Goal: Information Seeking & Learning: Learn about a topic

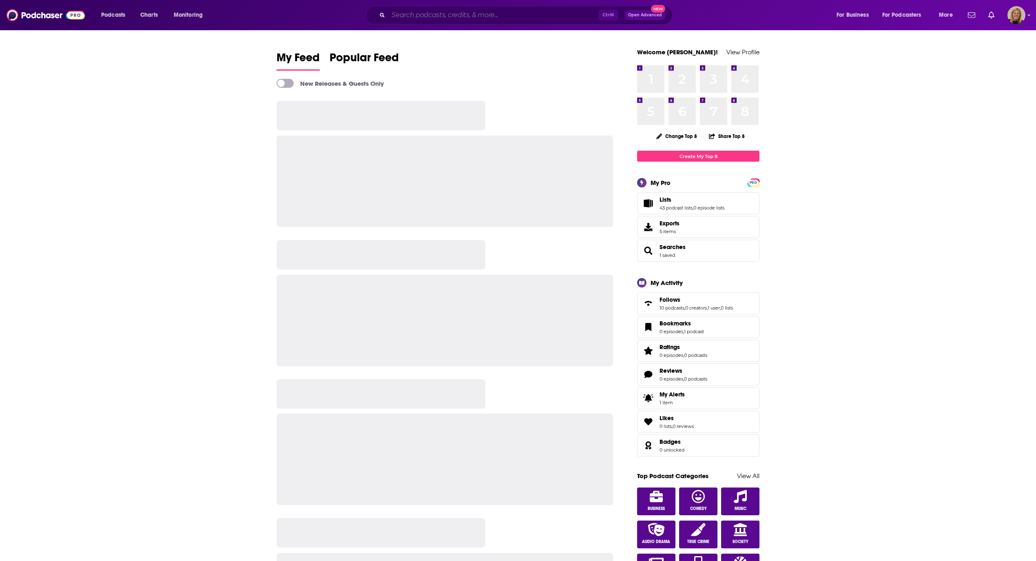
click at [451, 12] on input "Search podcasts, credits, & more..." at bounding box center [493, 15] width 211 height 13
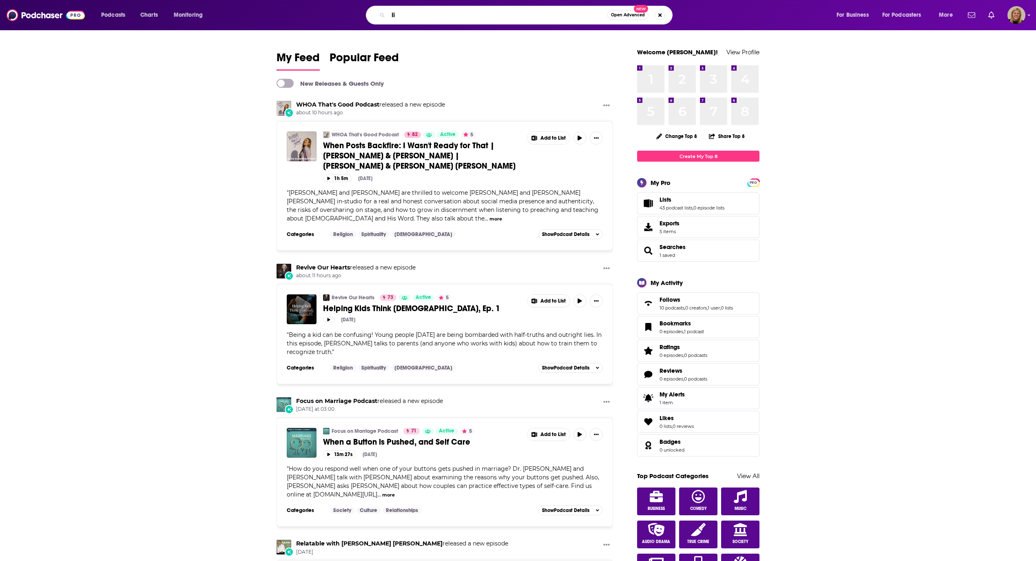
type input "l"
type input "wh"
click at [304, 148] on img "When Posts Backfire: I Wasn't Ready for That | Sadie & Christian | Preston & Ja…" at bounding box center [302, 146] width 30 height 30
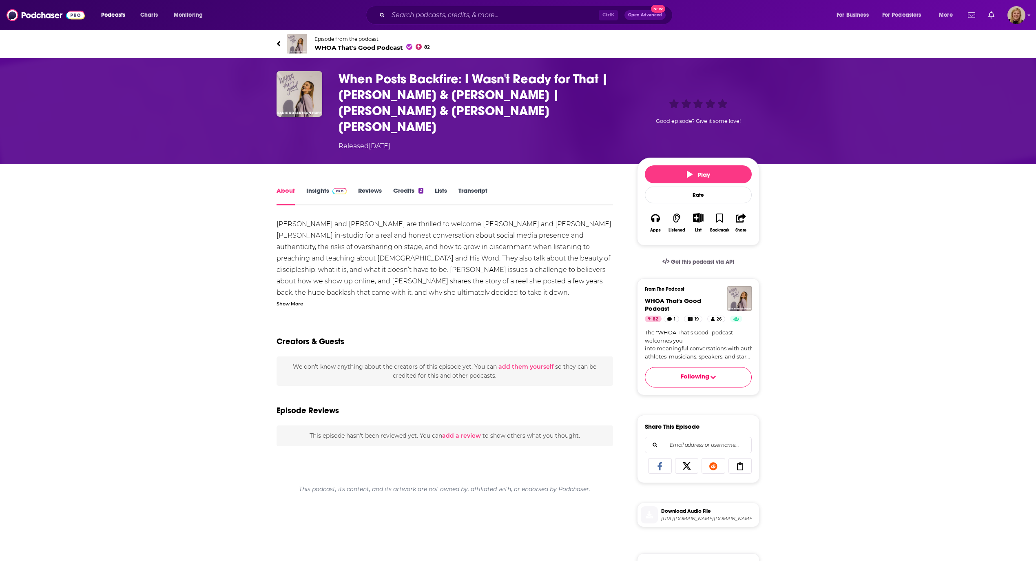
click at [330, 42] on span "Episode from the podcast WHOA That's Good Podcast 82" at bounding box center [372, 44] width 115 height 16
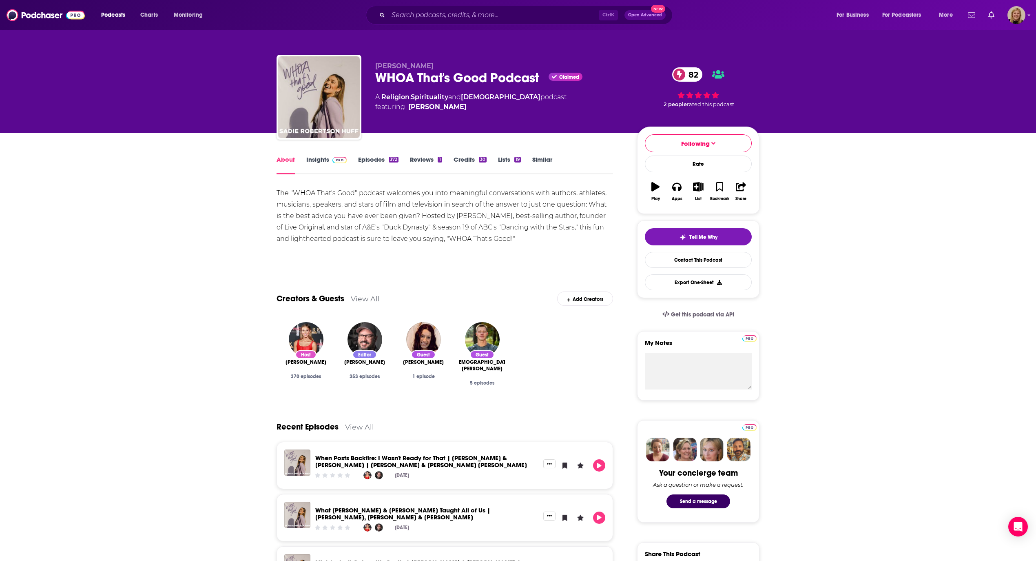
click at [316, 162] on link "Insights" at bounding box center [326, 164] width 40 height 19
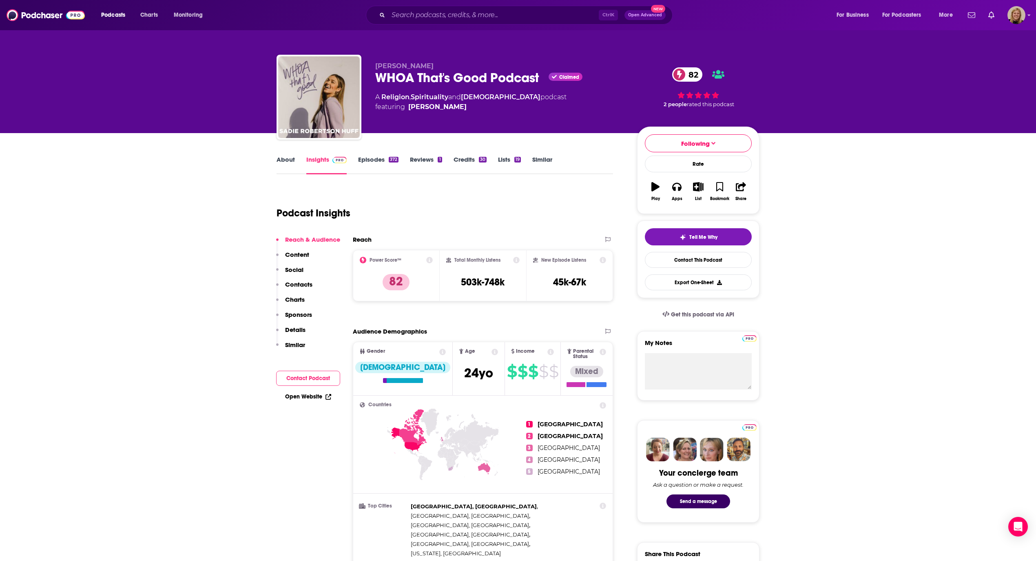
click at [305, 377] on button "Contact Podcast" at bounding box center [308, 377] width 64 height 15
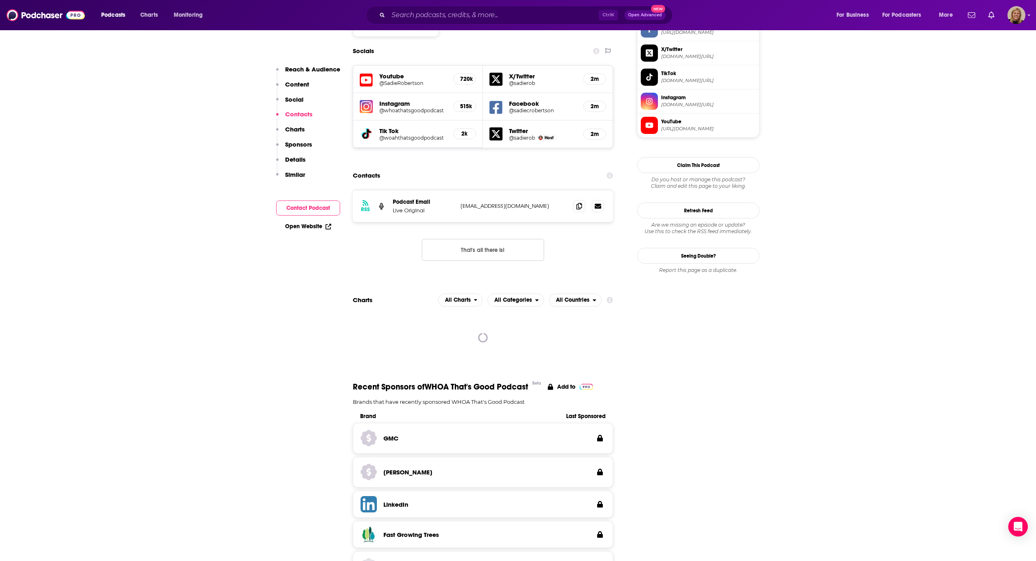
scroll to position [727, 0]
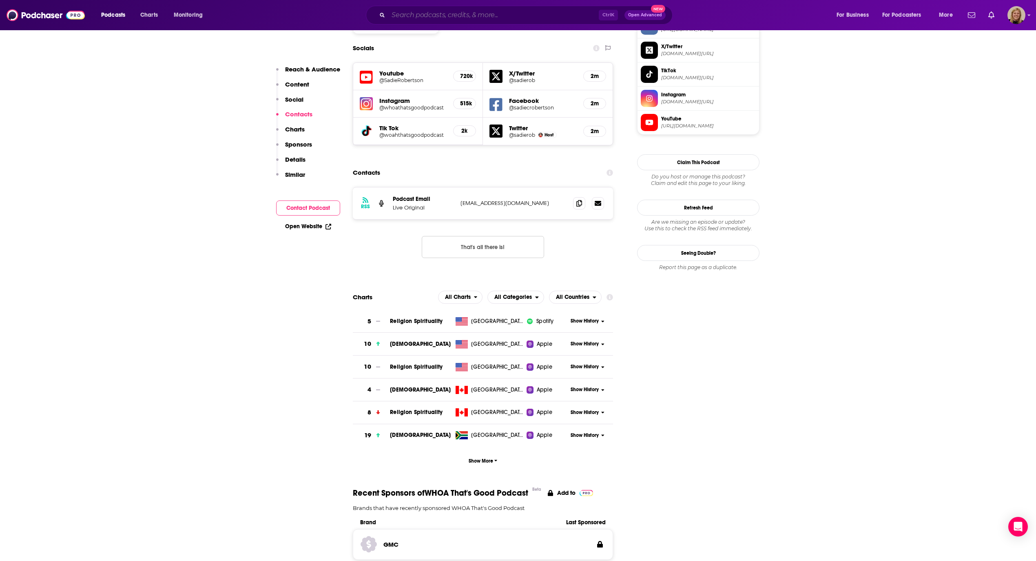
click at [407, 15] on input "Search podcasts, credits, & more..." at bounding box center [493, 15] width 211 height 13
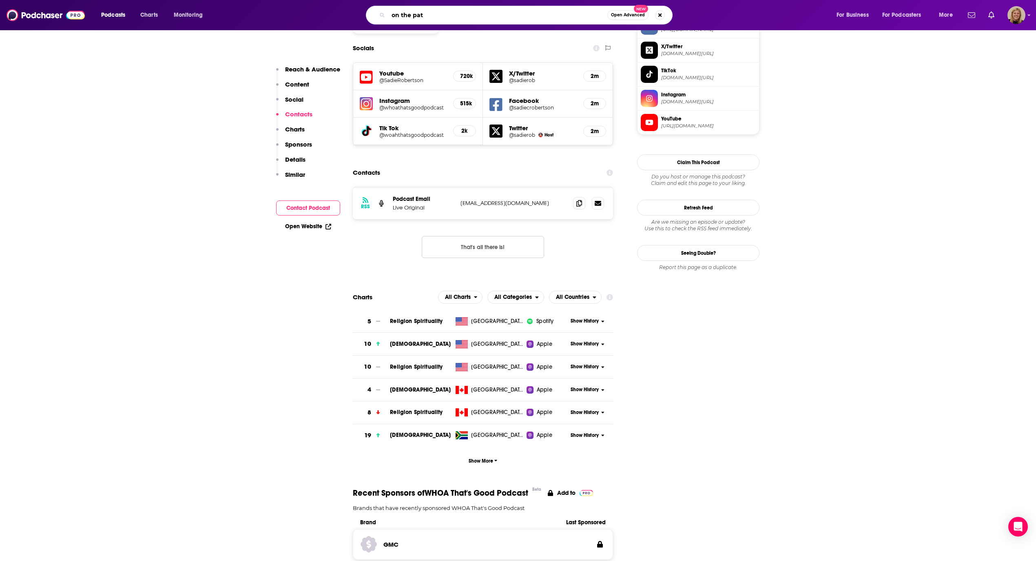
type input "on the path"
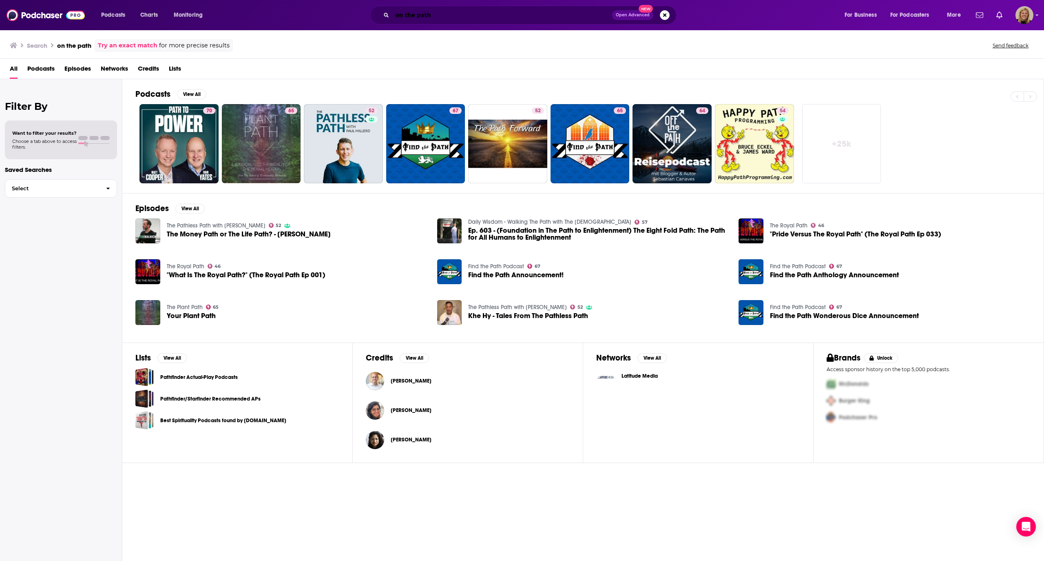
click at [479, 20] on input "on the path" at bounding box center [503, 15] width 220 height 13
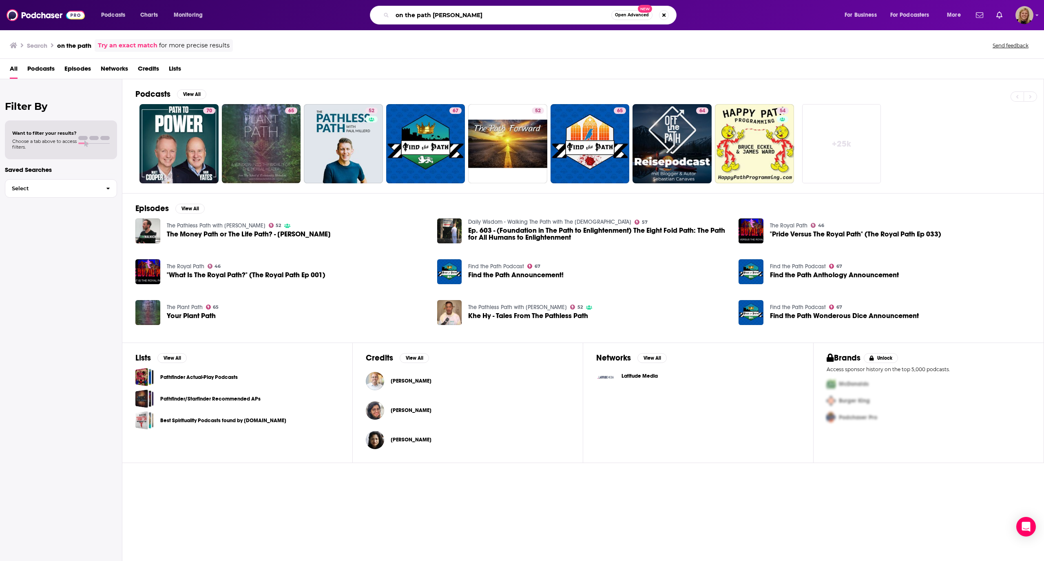
type input "on the path [PERSON_NAME]"
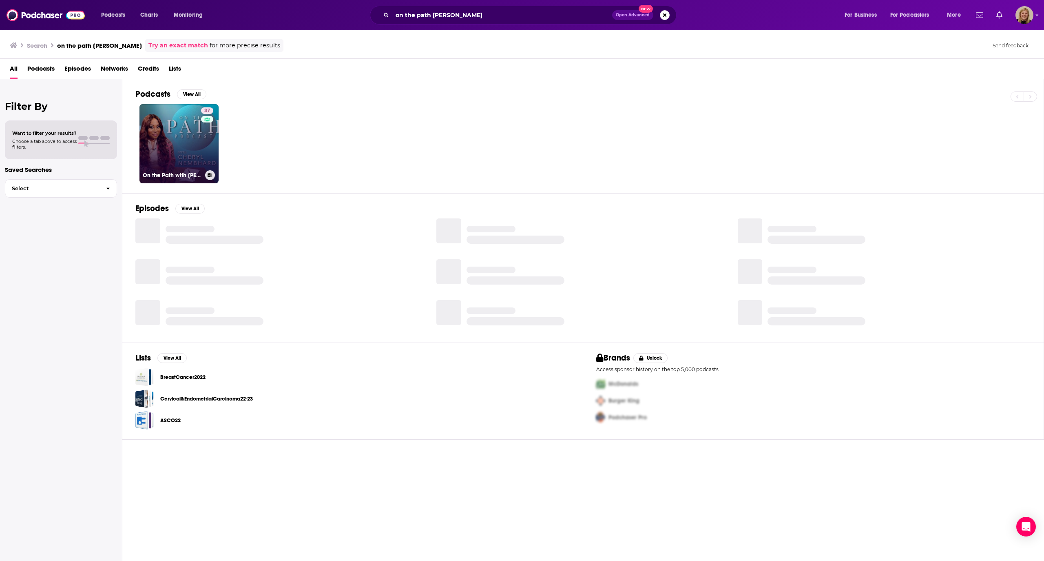
click at [166, 128] on link "37 On the Path with [PERSON_NAME]" at bounding box center [179, 143] width 79 height 79
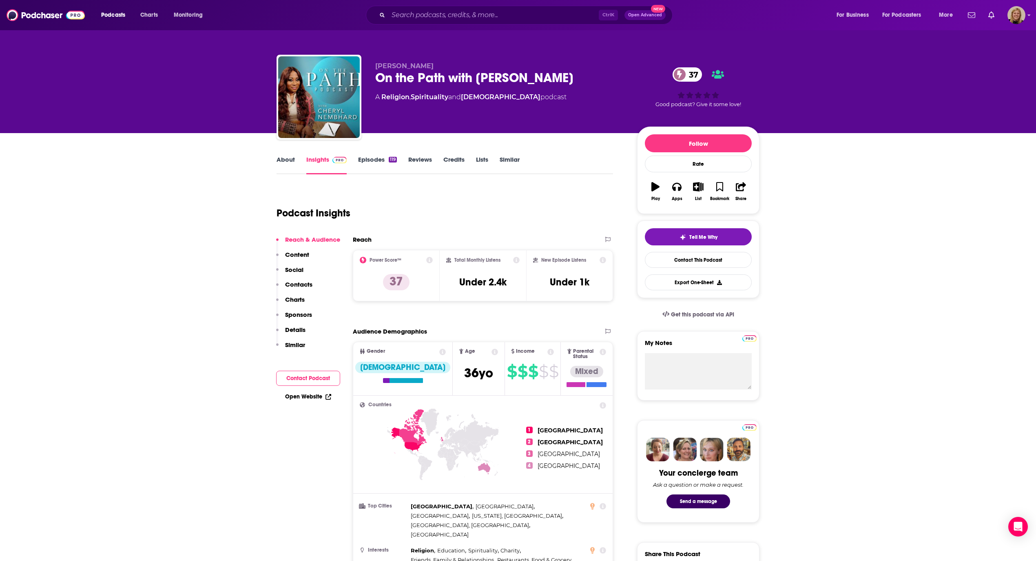
click at [278, 155] on link "About" at bounding box center [286, 164] width 18 height 19
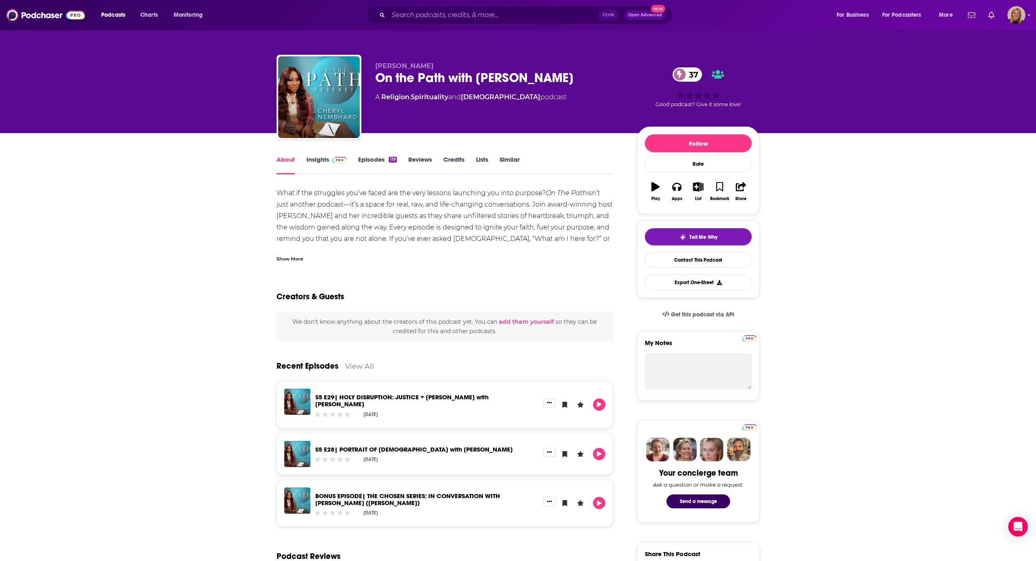
click at [299, 254] on div "Show More" at bounding box center [290, 258] width 27 height 8
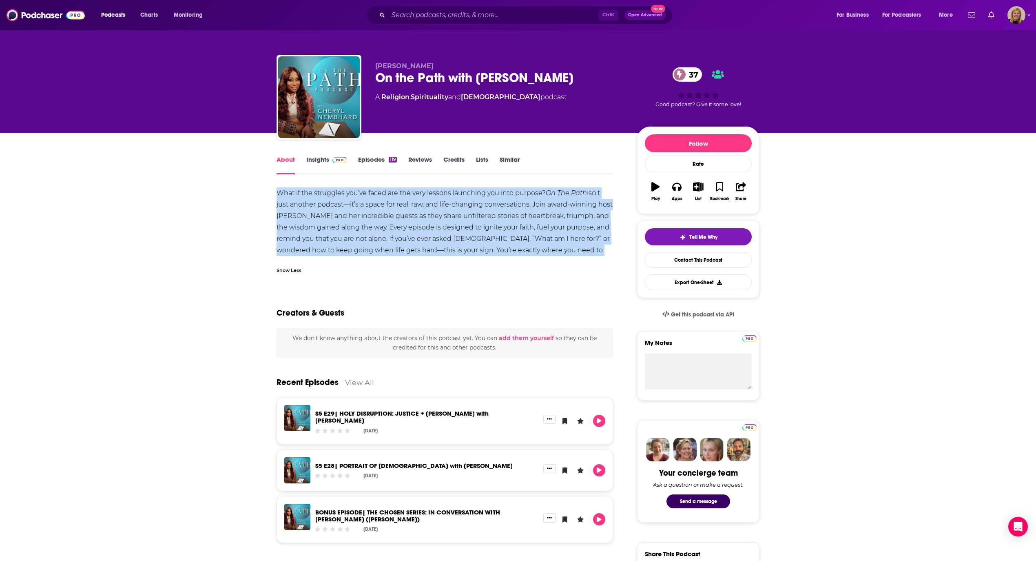
drag, startPoint x: 270, startPoint y: 190, endPoint x: 598, endPoint y: 251, distance: 333.9
copy div "What if the struggles you’ve faced are the very lessons launching you into purp…"
click at [317, 160] on link "Insights" at bounding box center [326, 164] width 40 height 19
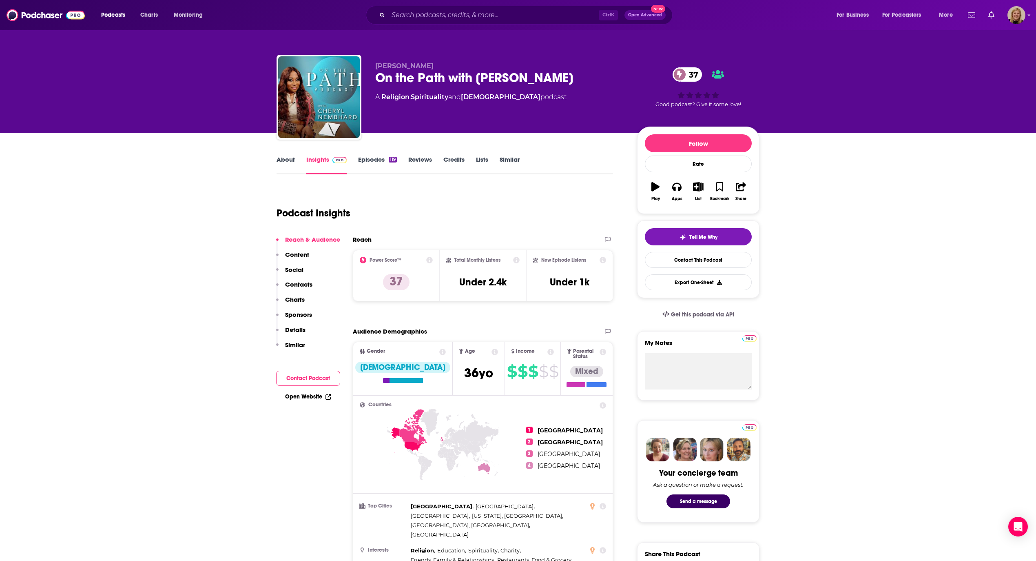
click at [304, 396] on link "Open Website" at bounding box center [308, 396] width 46 height 7
click at [434, 16] on input "Search podcasts, credits, & more..." at bounding box center [493, 15] width 211 height 13
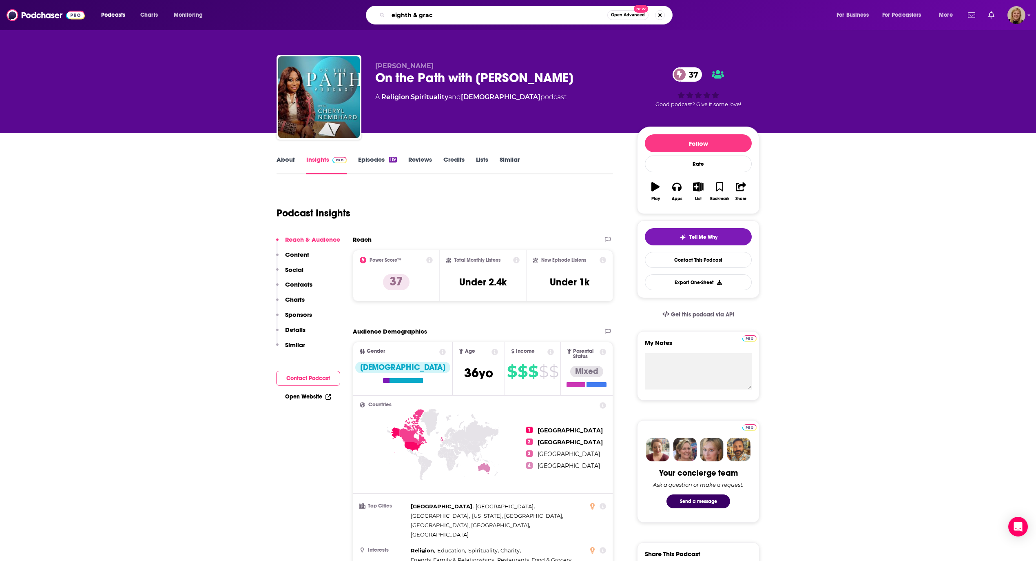
type input "eighth & grace"
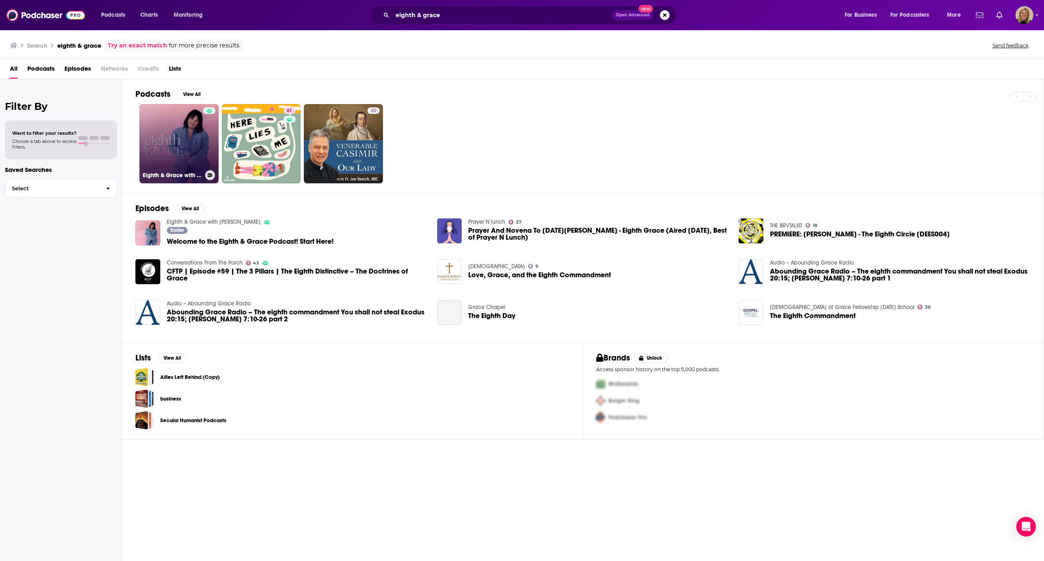
click at [164, 131] on link "Eighth & Grace with [PERSON_NAME]" at bounding box center [179, 143] width 79 height 79
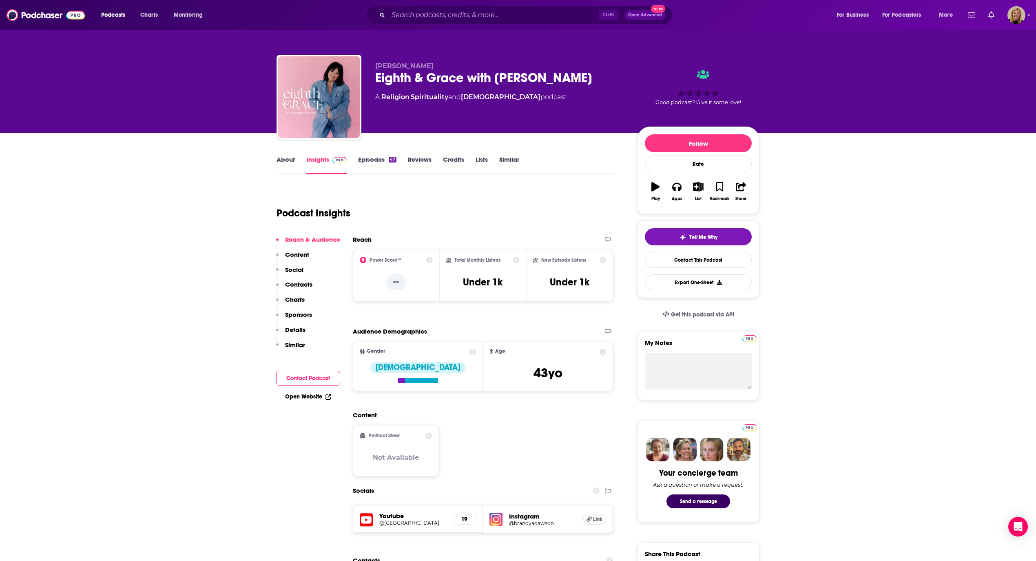
click at [286, 160] on link "About" at bounding box center [286, 164] width 18 height 19
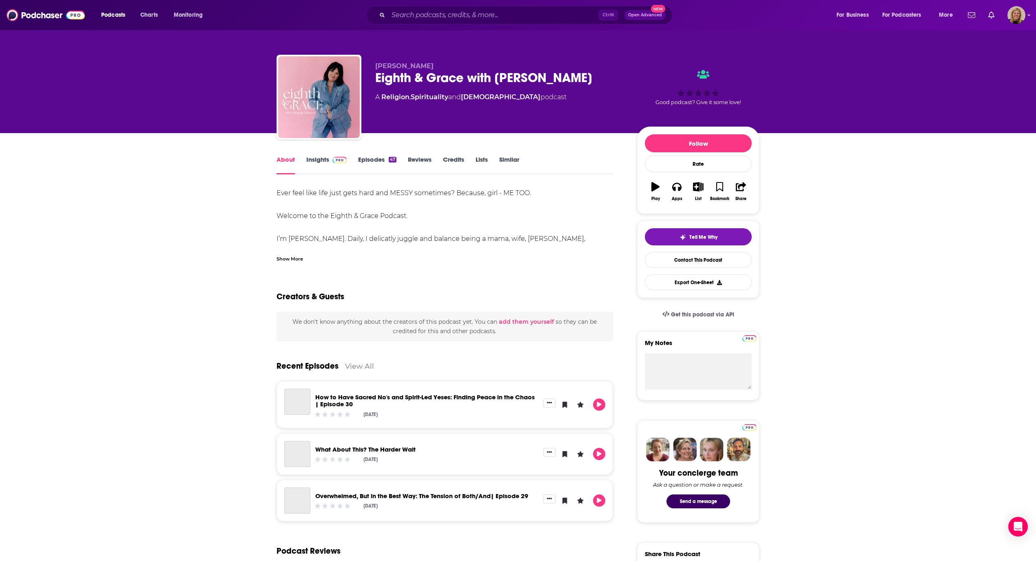
click at [298, 259] on div "Show More" at bounding box center [290, 258] width 27 height 8
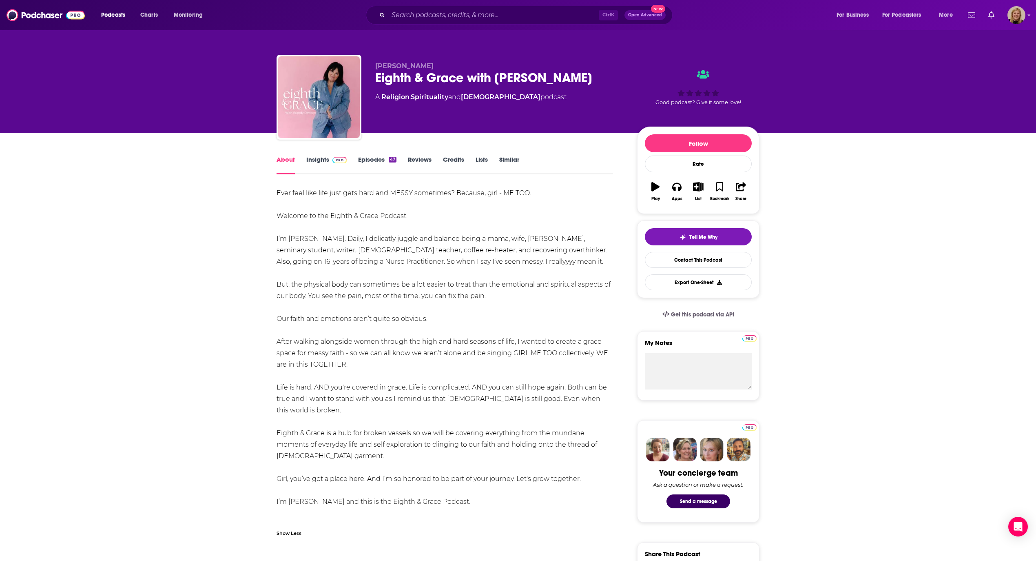
click at [323, 159] on link "Insights" at bounding box center [326, 164] width 40 height 19
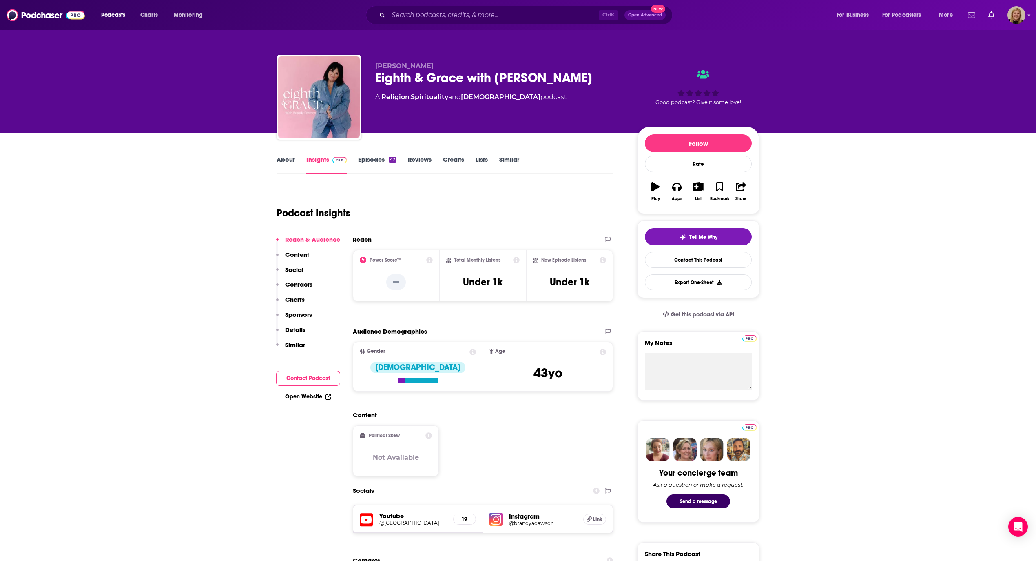
click at [311, 381] on button "Contact Podcast" at bounding box center [308, 377] width 64 height 15
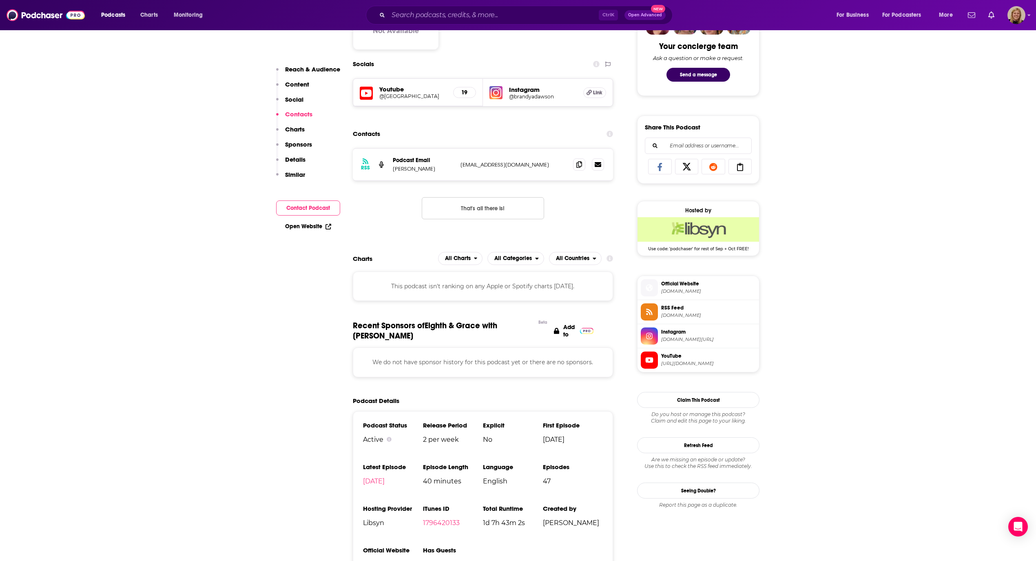
scroll to position [439, 0]
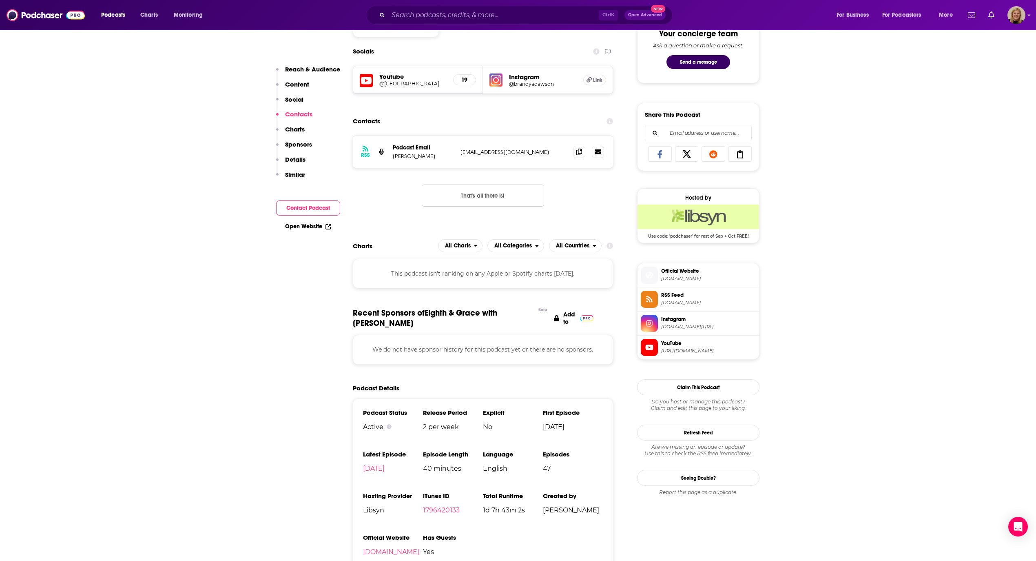
click at [488, 154] on p "[EMAIL_ADDRESS][DOMAIN_NAME]" at bounding box center [514, 152] width 106 height 7
click at [492, 153] on p "[EMAIL_ADDRESS][DOMAIN_NAME]" at bounding box center [514, 152] width 106 height 7
click at [505, 152] on p "[EMAIL_ADDRESS][DOMAIN_NAME]" at bounding box center [514, 152] width 106 height 7
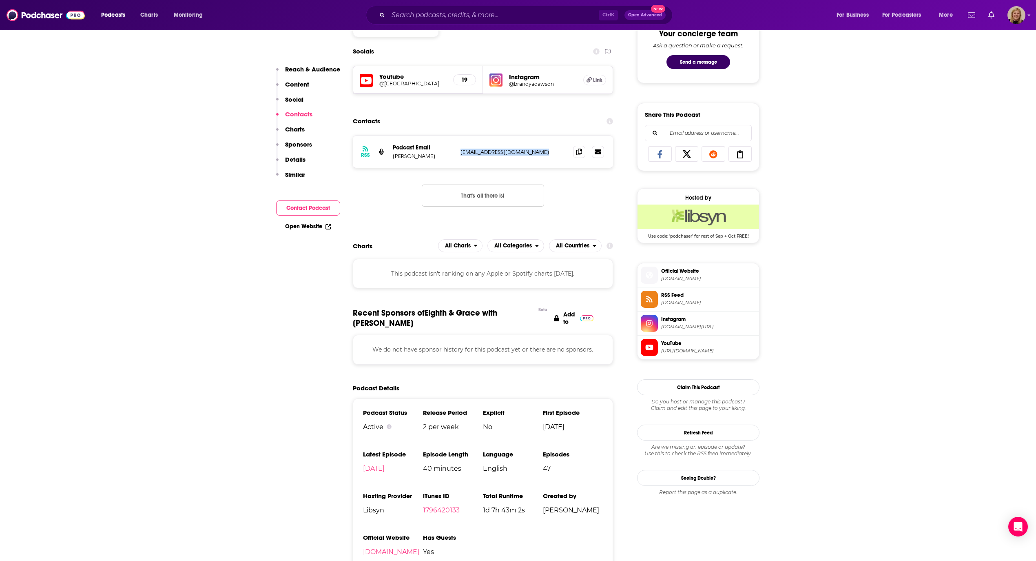
click at [505, 152] on p "[EMAIL_ADDRESS][DOMAIN_NAME]" at bounding box center [514, 152] width 106 height 7
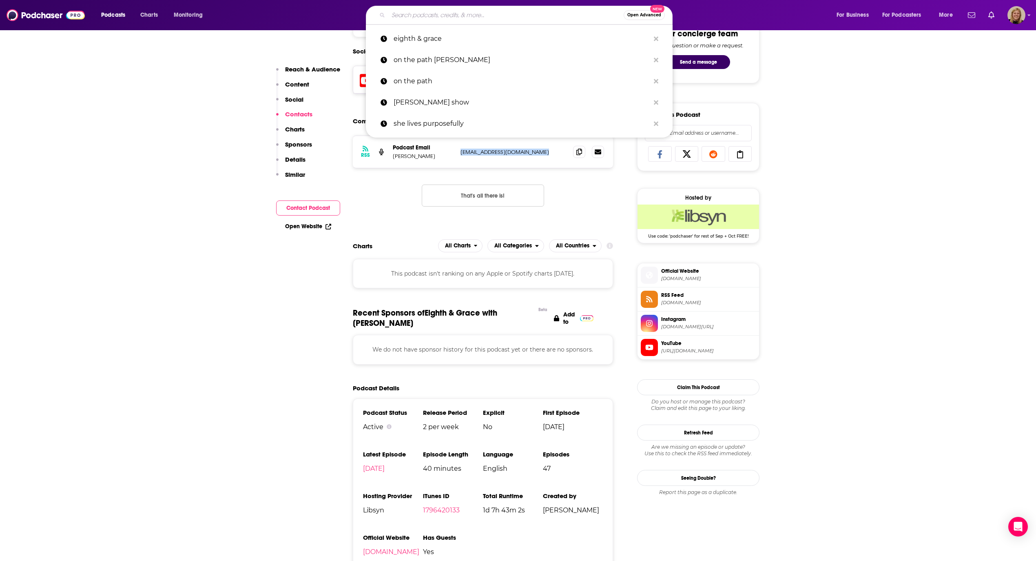
click at [438, 12] on input "Search podcasts, credits, & more..." at bounding box center [505, 15] width 235 height 13
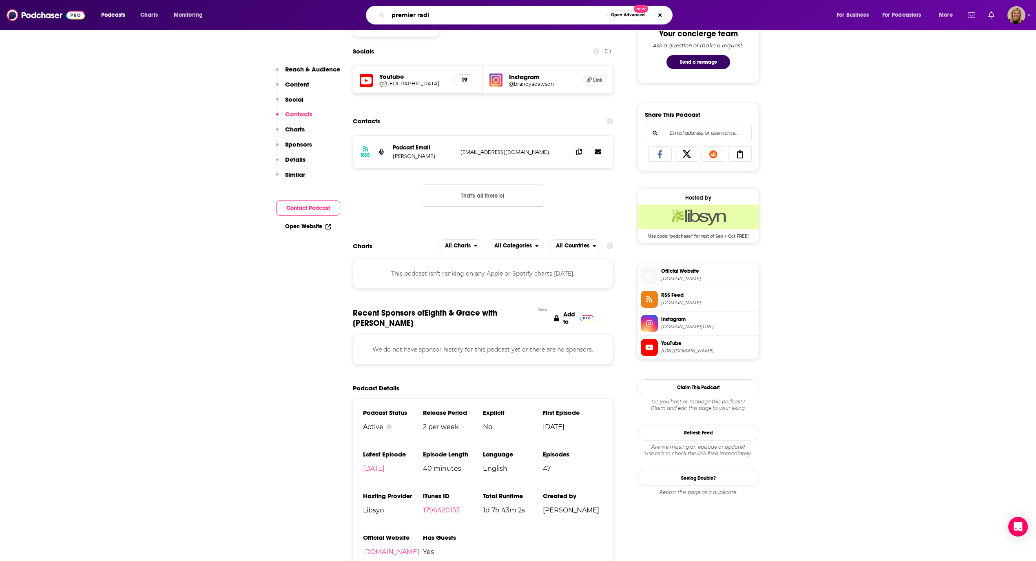
type input "premier radio"
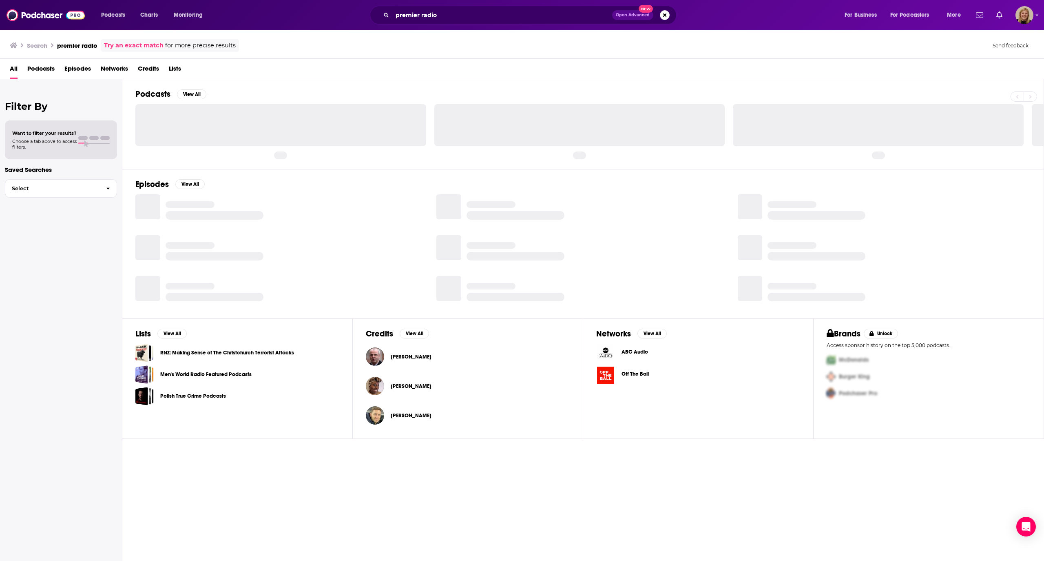
click at [231, 84] on div "Podcasts View All" at bounding box center [589, 123] width 909 height 89
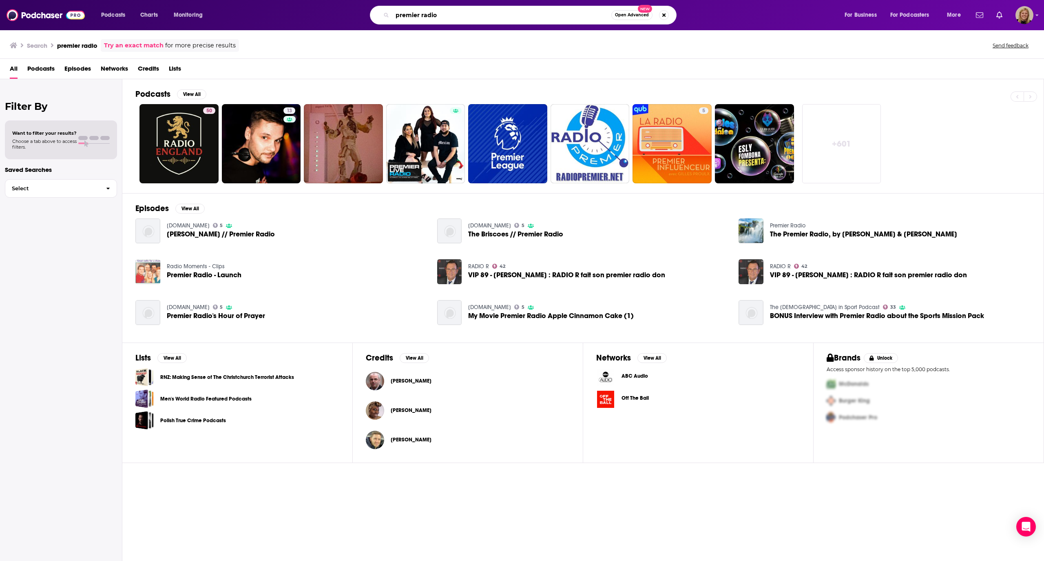
click at [440, 13] on input "premier radio" at bounding box center [502, 15] width 219 height 13
type input "the [DEMOGRAPHIC_DATA] guys"
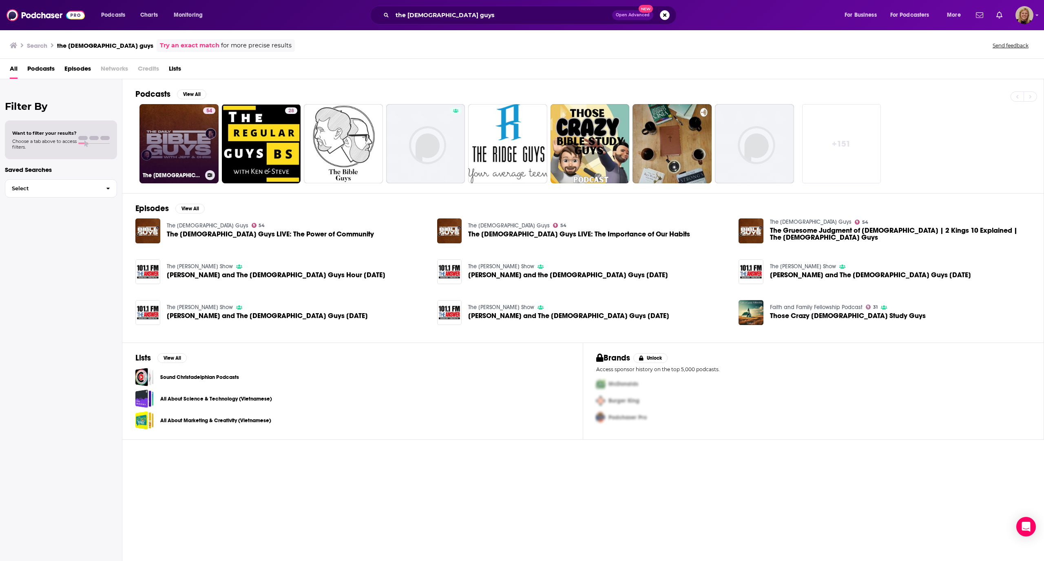
click at [188, 122] on link "54 The [DEMOGRAPHIC_DATA] Guys" at bounding box center [179, 143] width 79 height 79
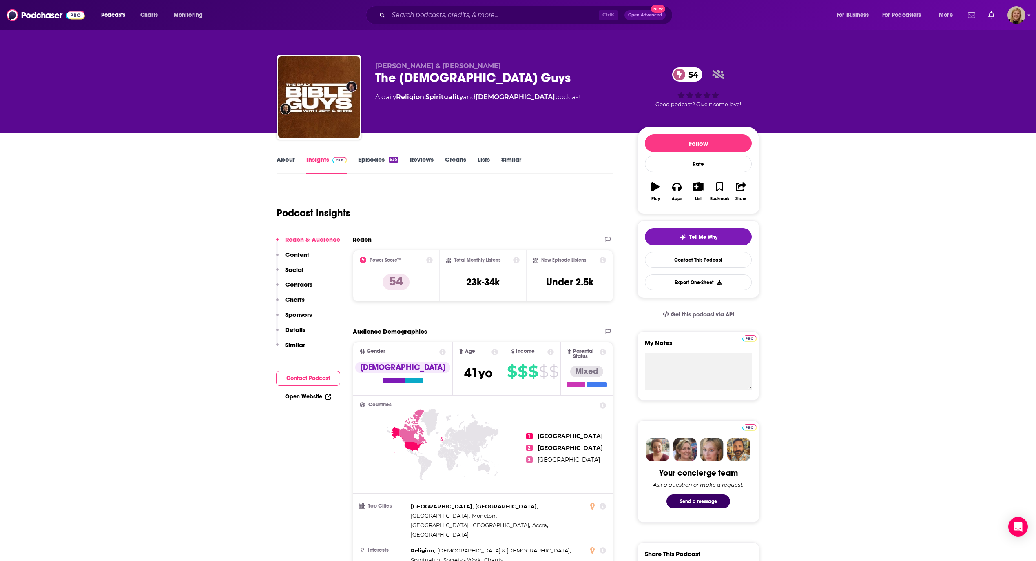
click at [286, 158] on link "About" at bounding box center [286, 164] width 18 height 19
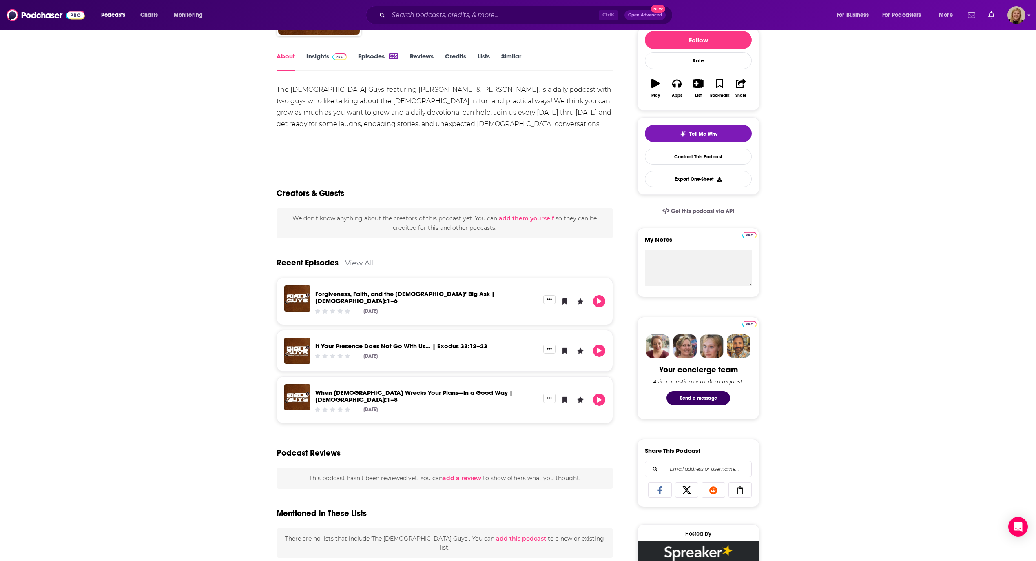
scroll to position [163, 0]
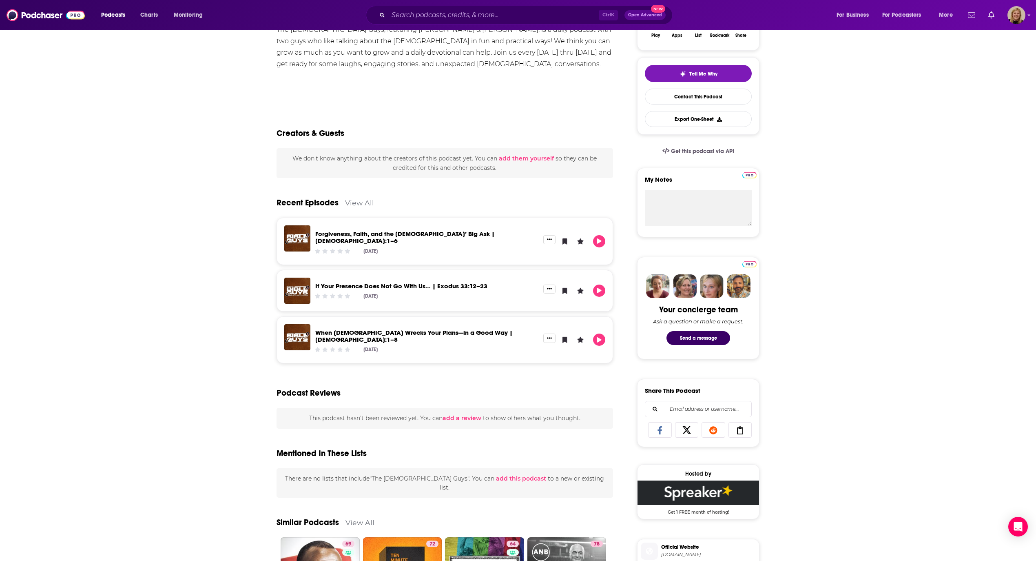
click at [361, 201] on link "View All" at bounding box center [359, 202] width 29 height 9
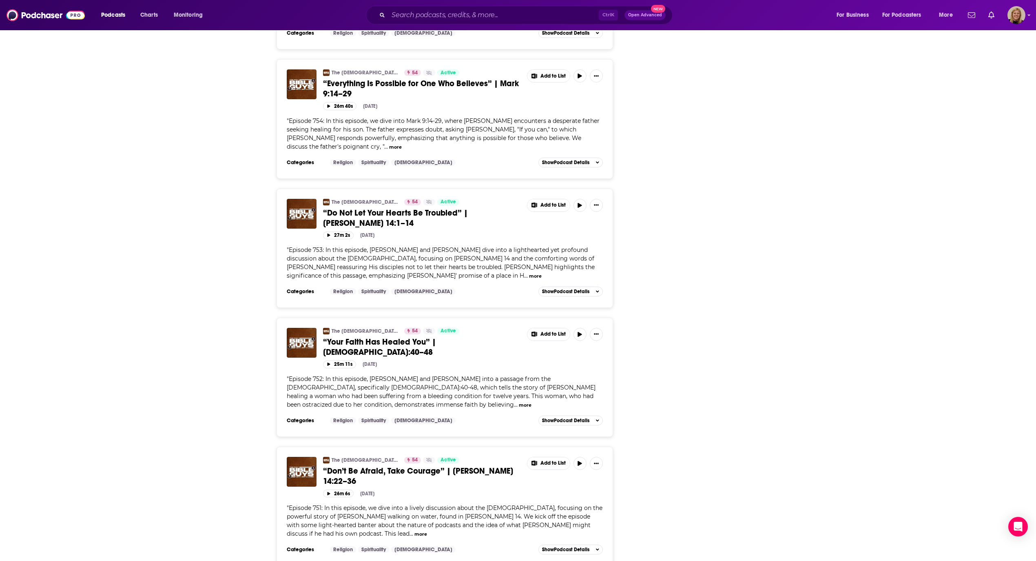
scroll to position [2627, 0]
click at [451, 15] on input "Search podcasts, credits, & more..." at bounding box center [493, 15] width 211 height 13
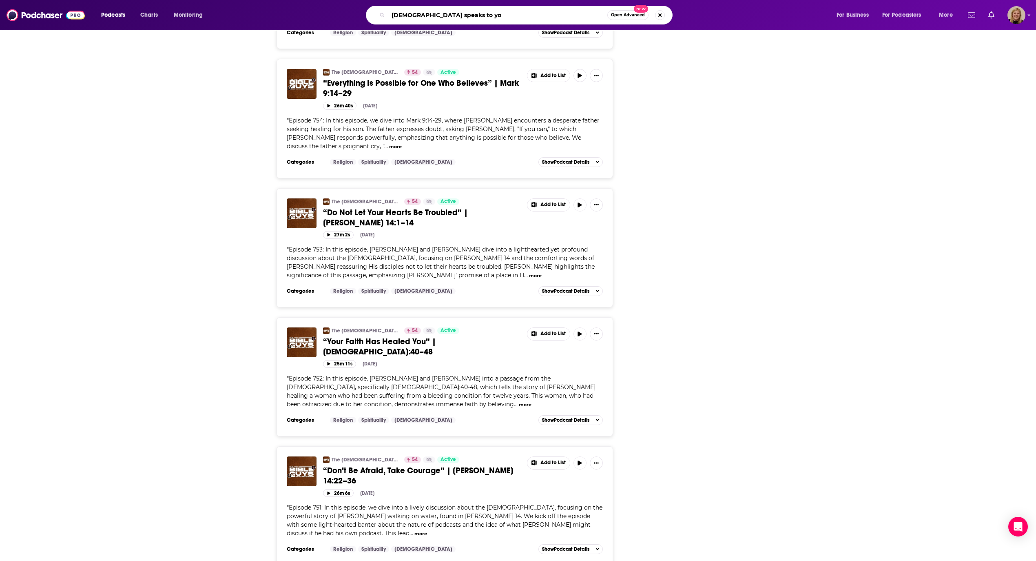
type input "[DEMOGRAPHIC_DATA] speaks to you"
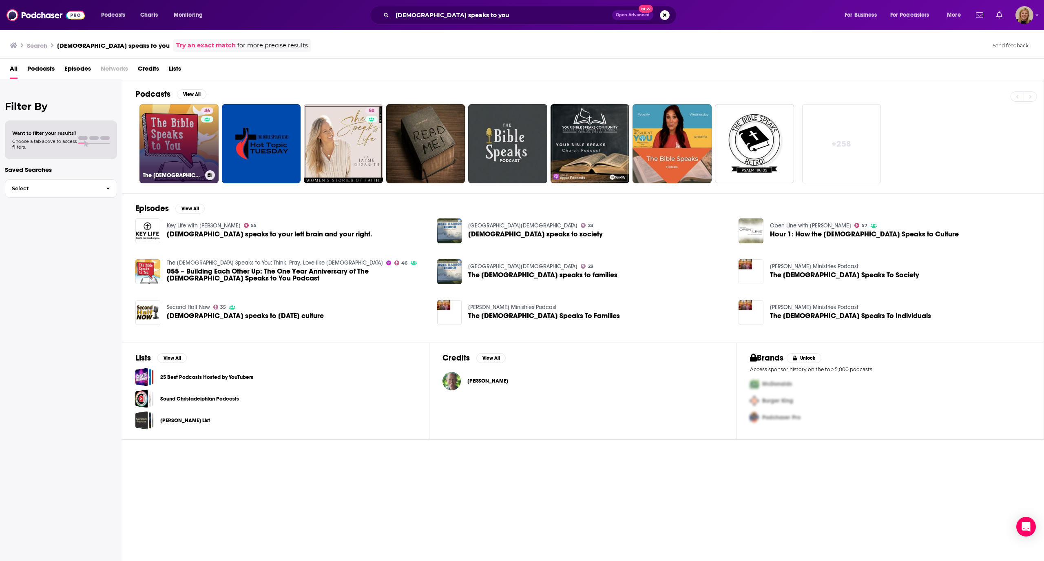
click at [162, 131] on link "46 The [DEMOGRAPHIC_DATA] Speaks to You: Think, Pray, Love like [PERSON_NAME]" at bounding box center [179, 143] width 79 height 79
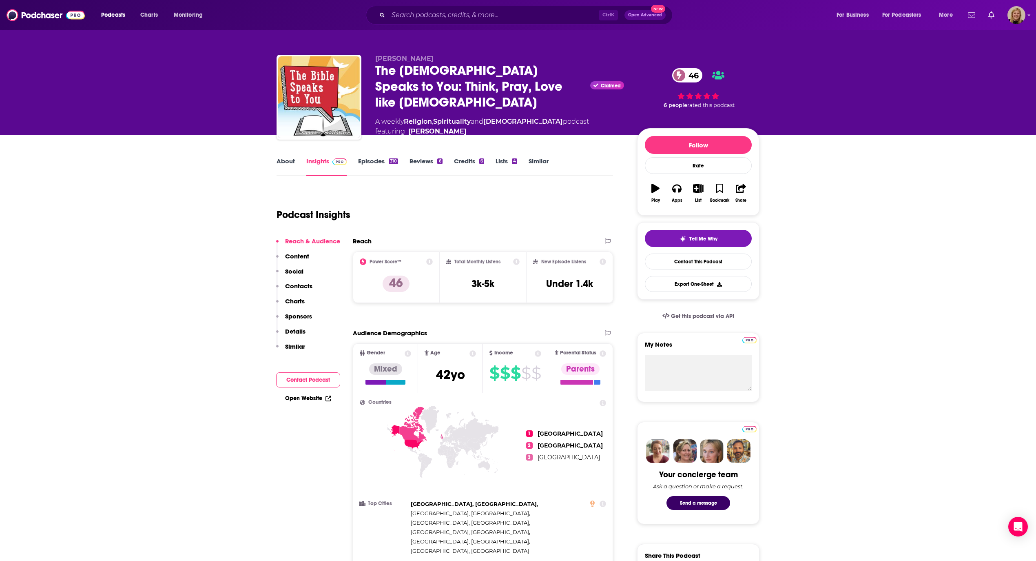
click at [290, 157] on link "About" at bounding box center [286, 166] width 18 height 19
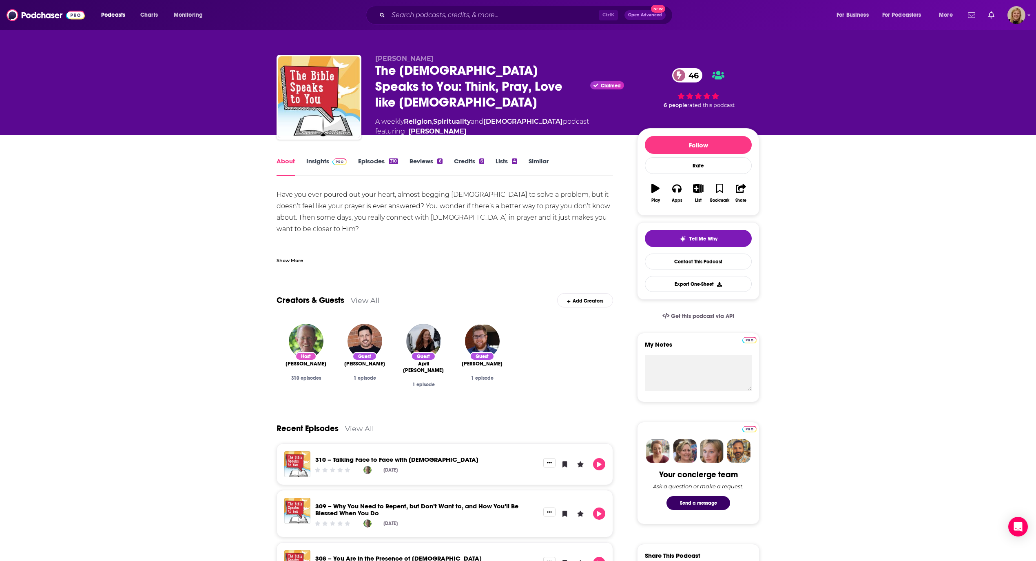
click at [289, 256] on div "Show More" at bounding box center [290, 260] width 27 height 8
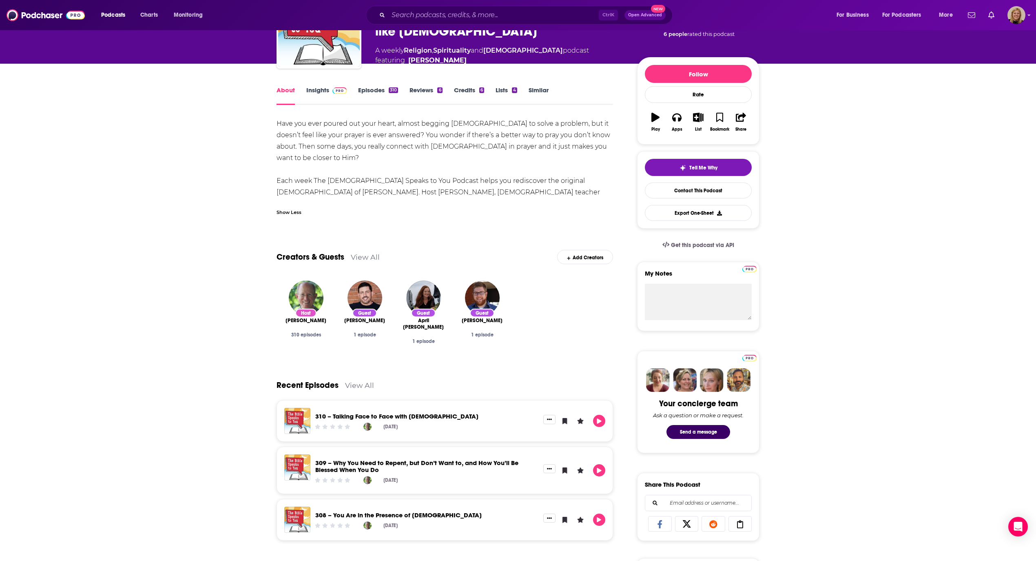
scroll to position [54, 0]
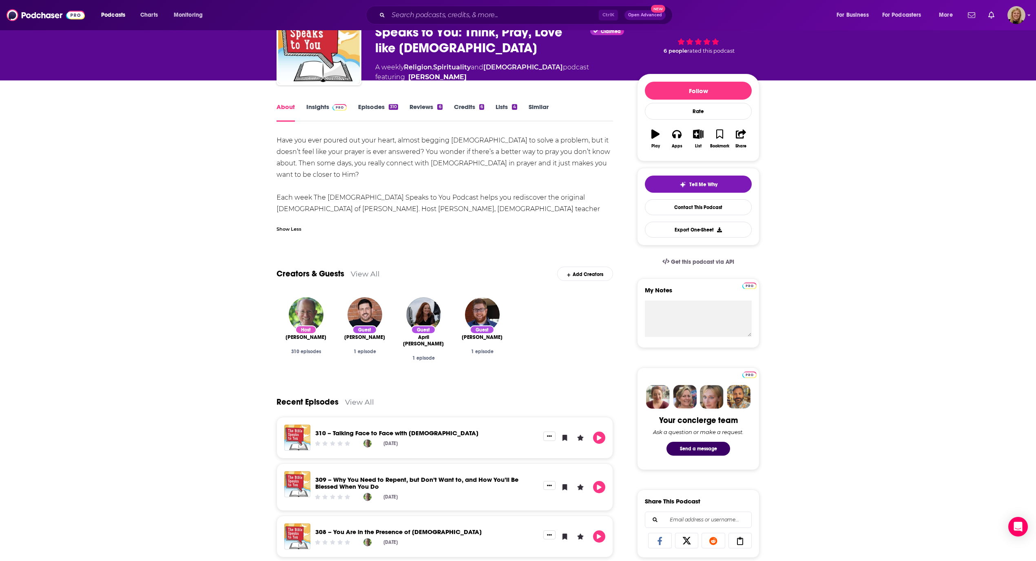
click at [329, 105] on span at bounding box center [338, 107] width 18 height 8
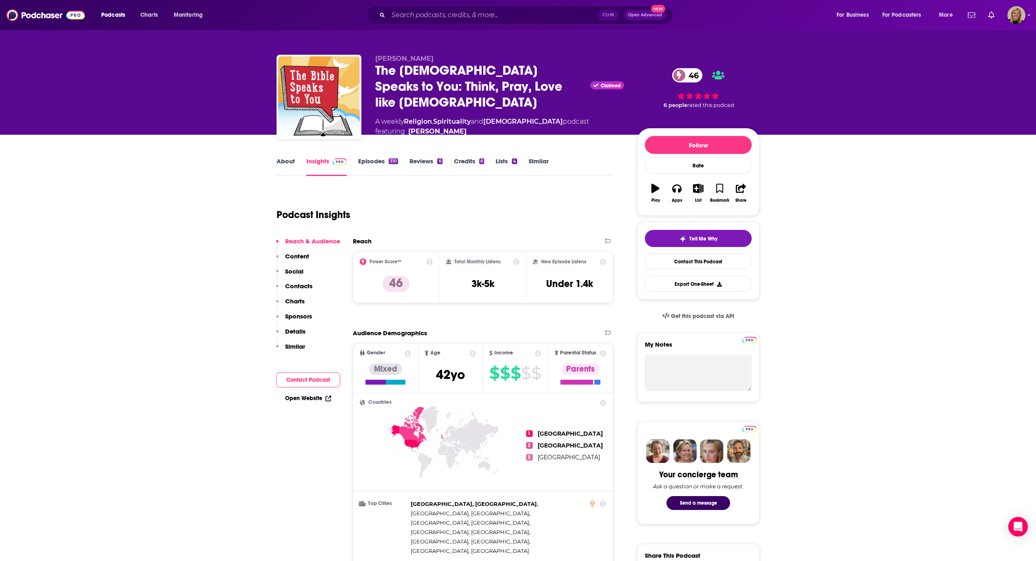
click at [304, 380] on button "Contact Podcast" at bounding box center [308, 379] width 64 height 15
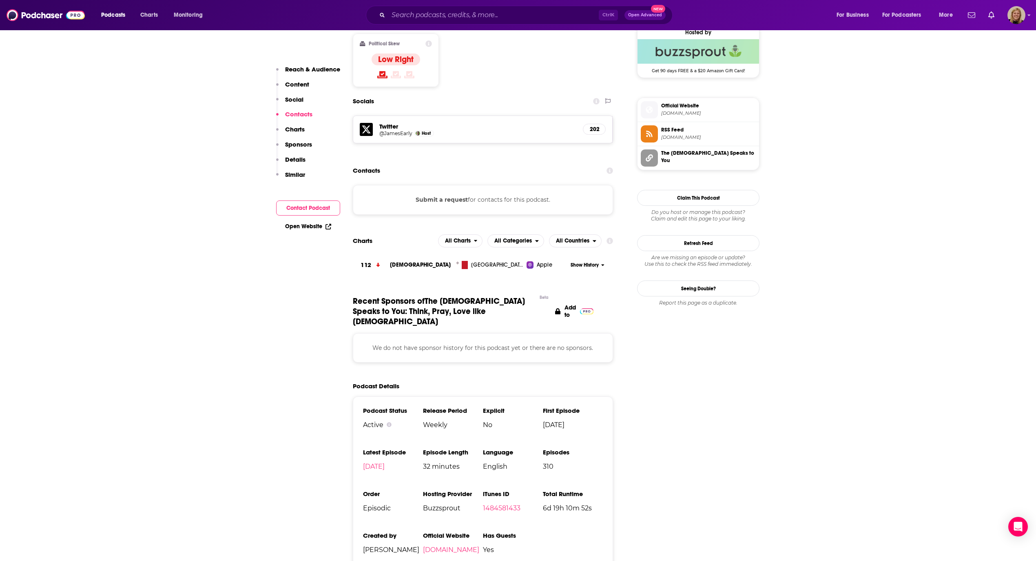
scroll to position [672, 0]
click at [455, 194] on button "Submit a request" at bounding box center [442, 198] width 52 height 9
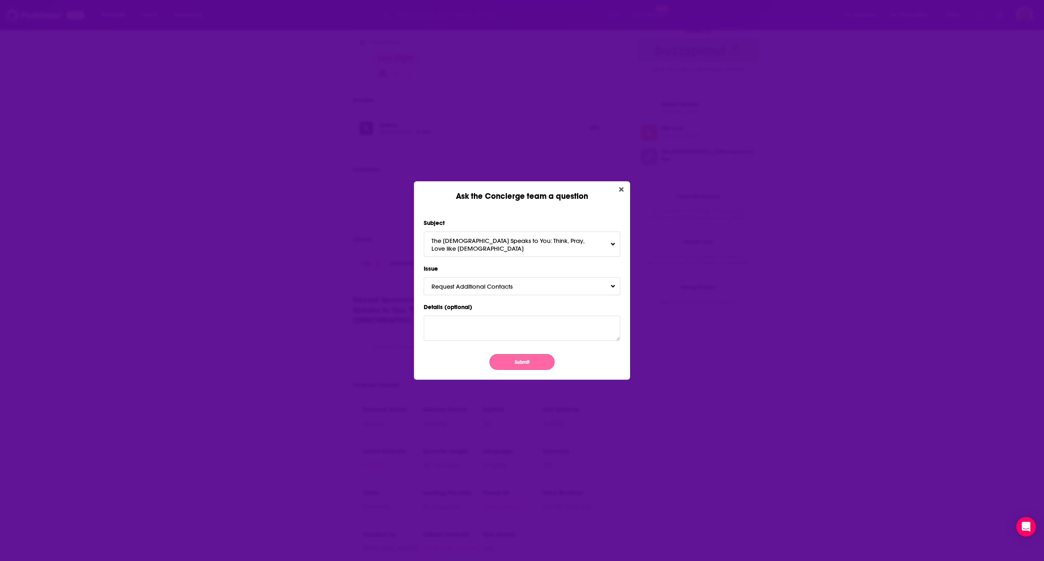
click at [522, 355] on button "Submit" at bounding box center [522, 362] width 65 height 16
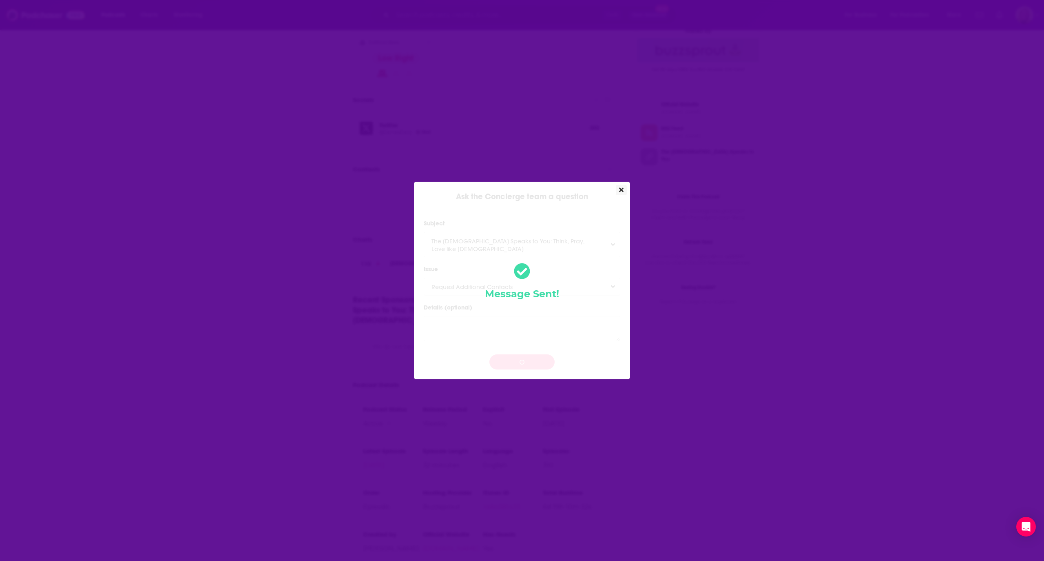
click at [622, 189] on button "Close" at bounding box center [621, 190] width 11 height 10
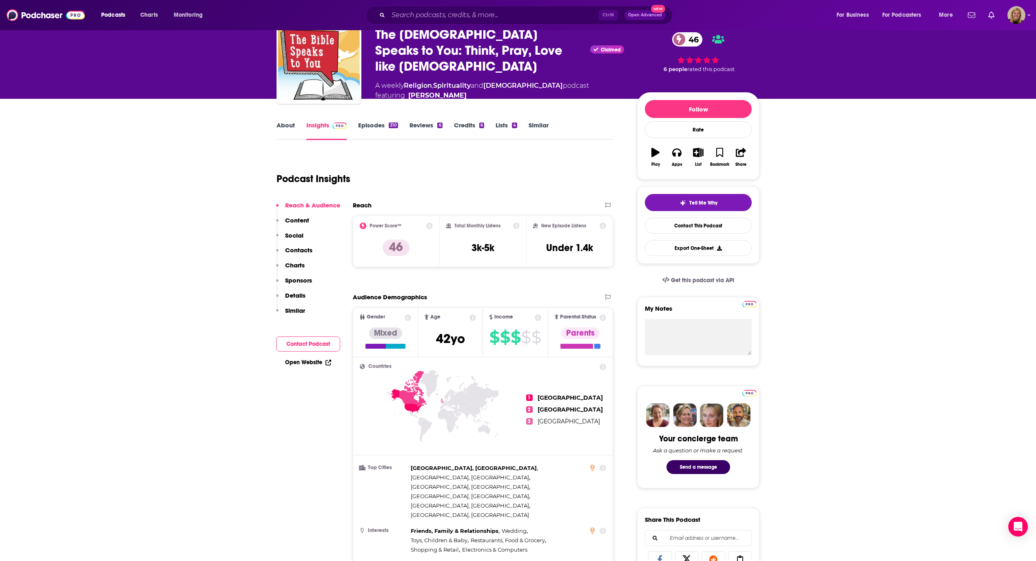
scroll to position [20, 0]
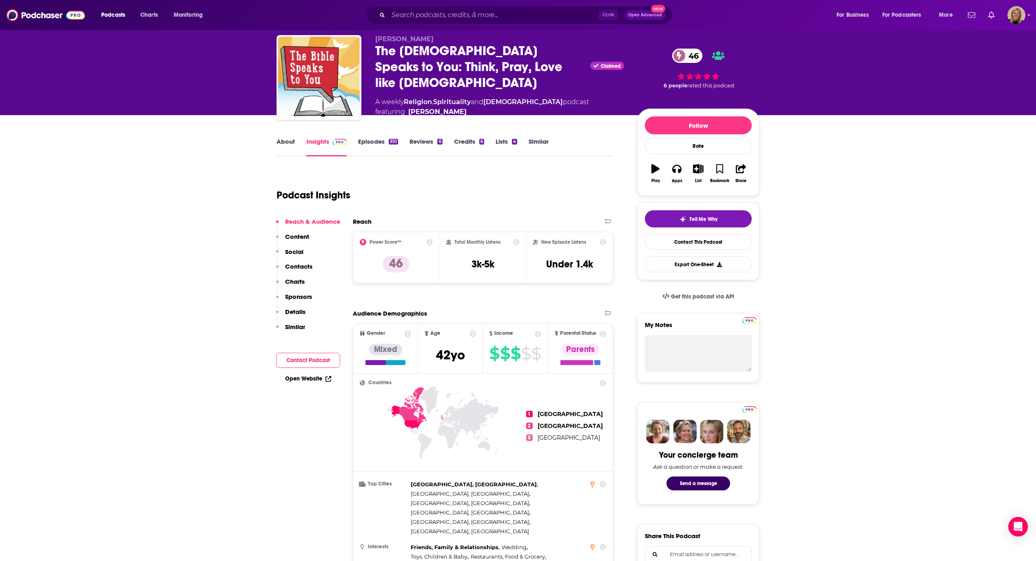
click at [539, 140] on link "Similar" at bounding box center [539, 146] width 20 height 19
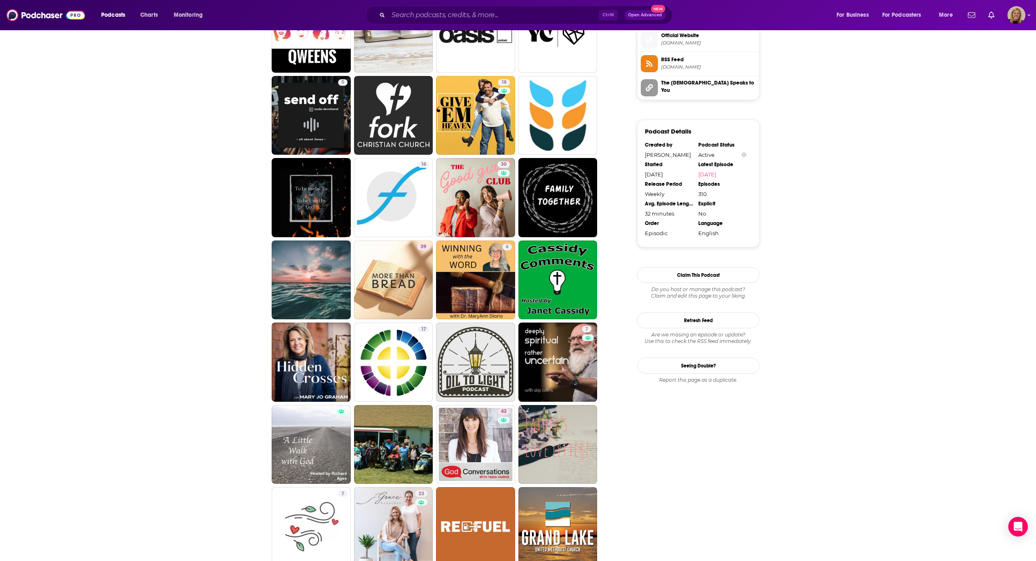
scroll to position [761, 0]
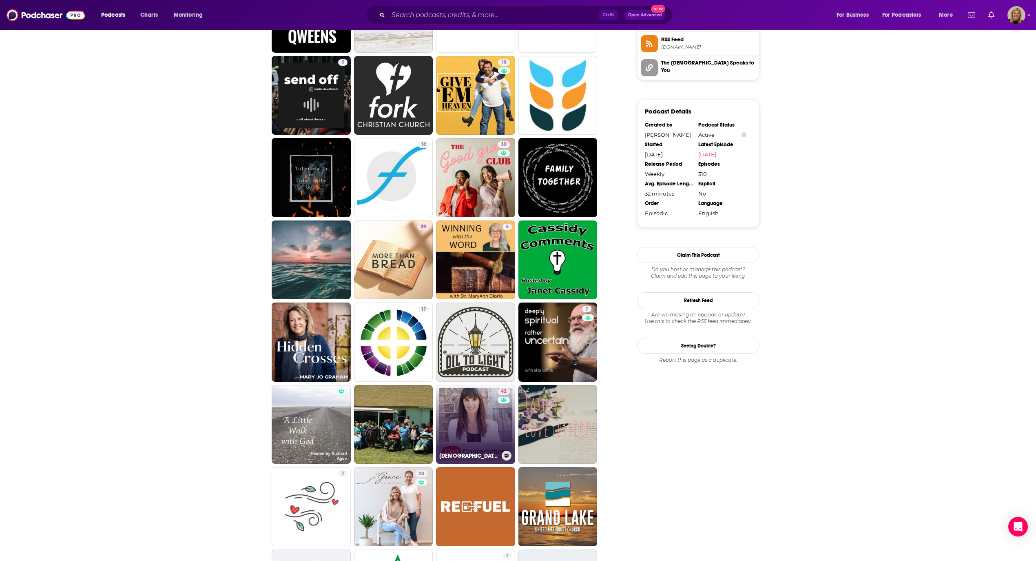
click at [472, 395] on link "42 [DEMOGRAPHIC_DATA] Conversations with [PERSON_NAME]" at bounding box center [475, 424] width 79 height 79
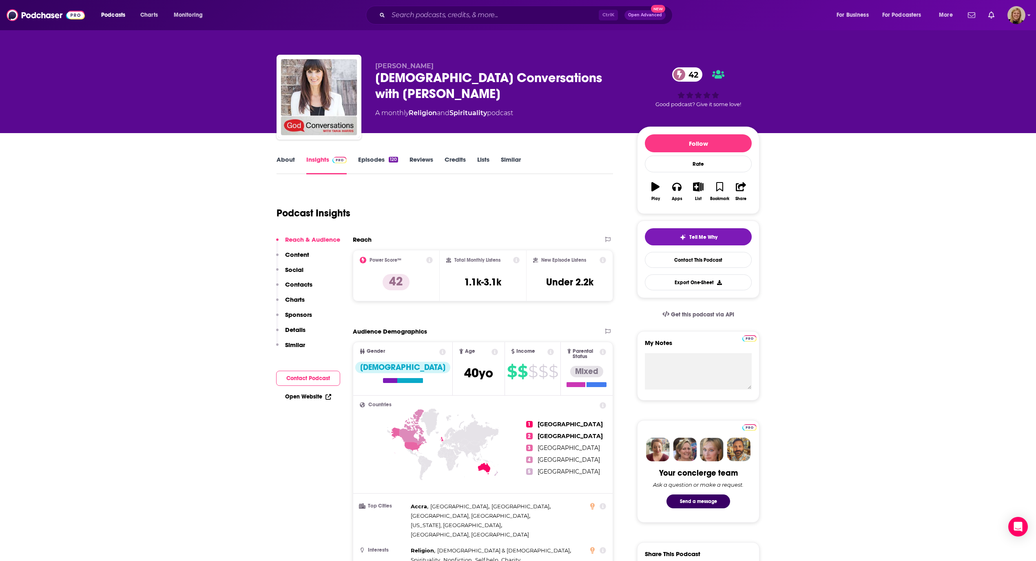
click at [284, 159] on link "About" at bounding box center [286, 164] width 18 height 19
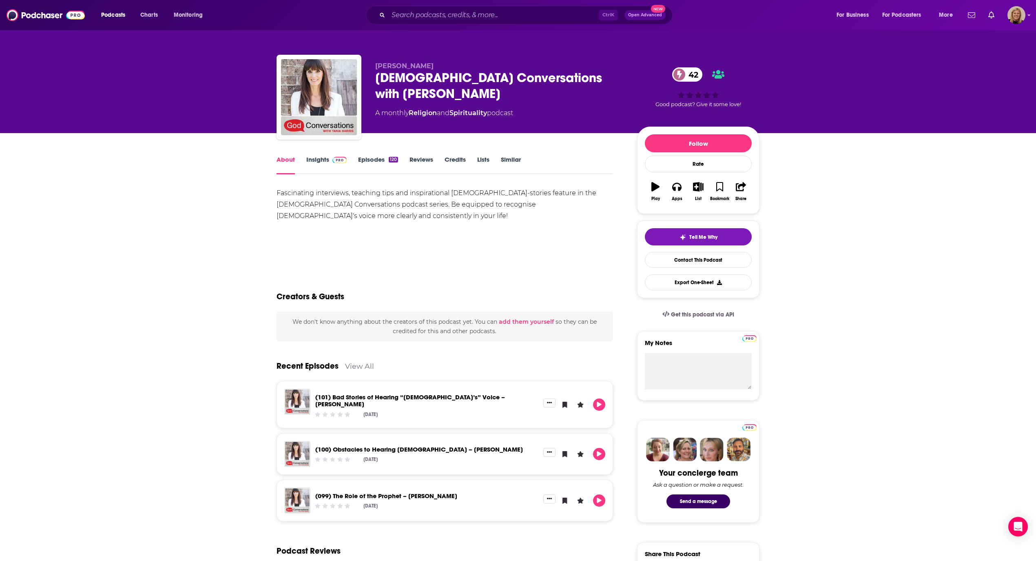
click at [315, 158] on link "Insights" at bounding box center [326, 164] width 40 height 19
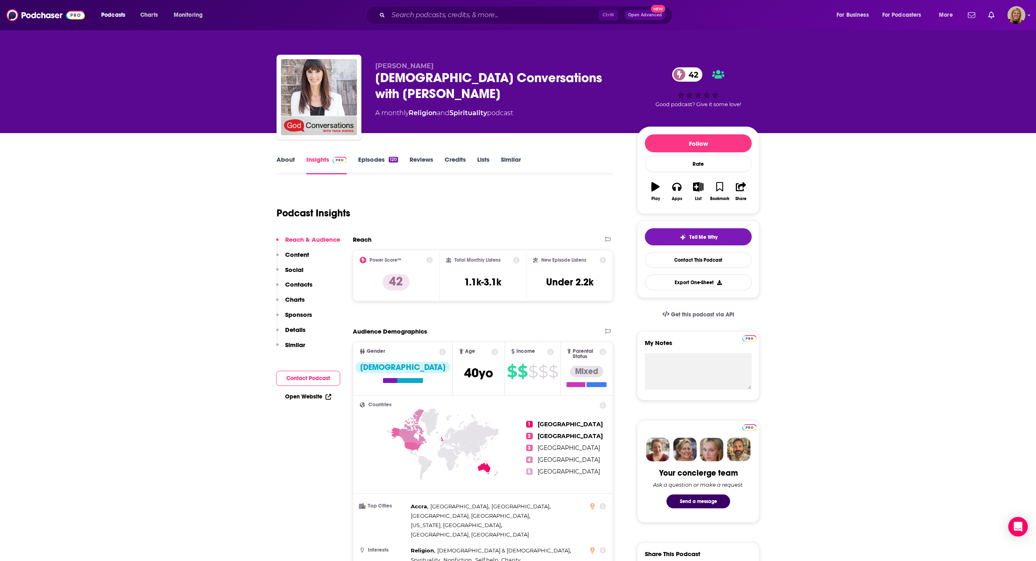
click at [304, 382] on button "Contact Podcast" at bounding box center [308, 377] width 64 height 15
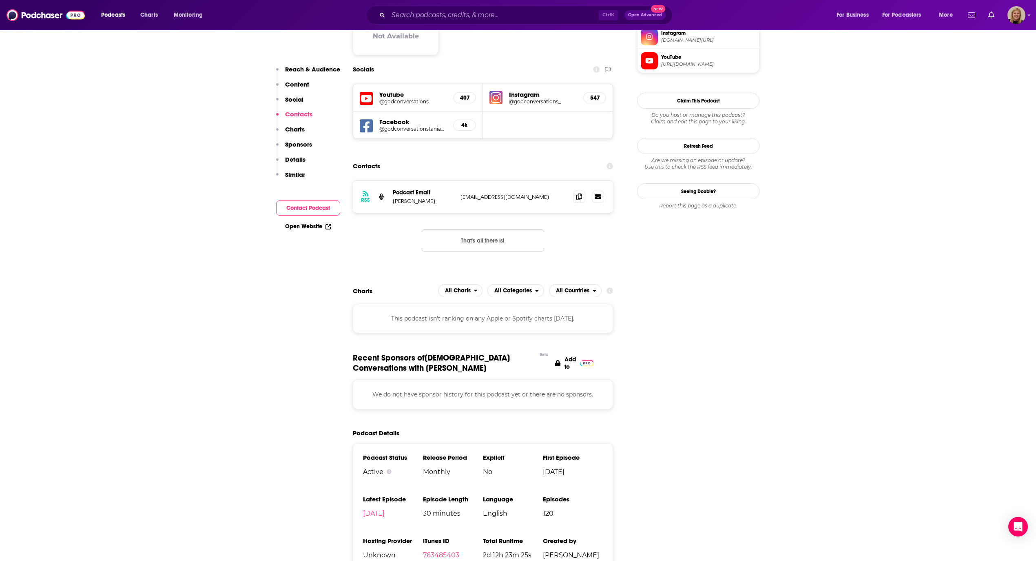
scroll to position [687, 0]
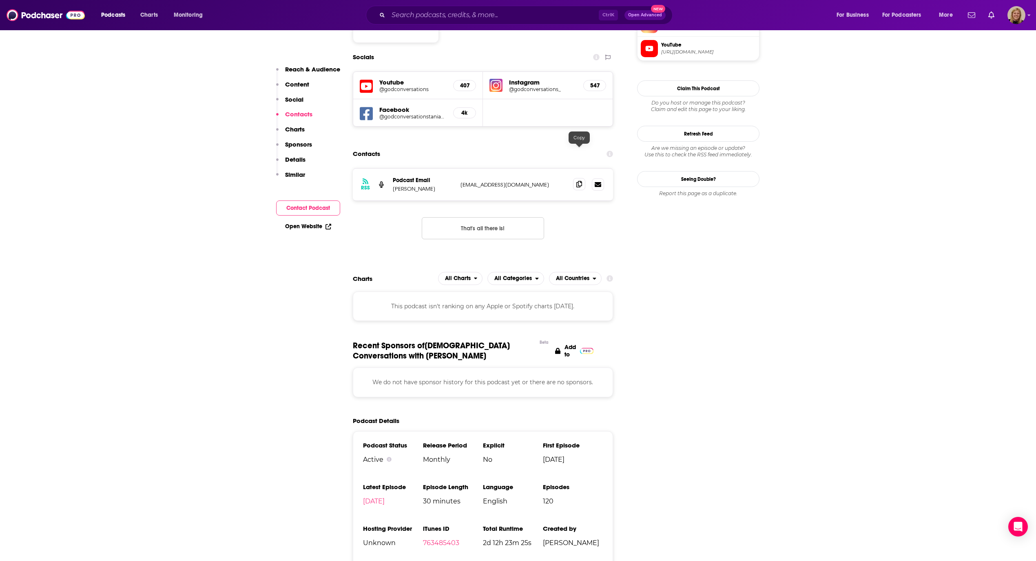
click at [578, 181] on icon at bounding box center [580, 184] width 6 height 7
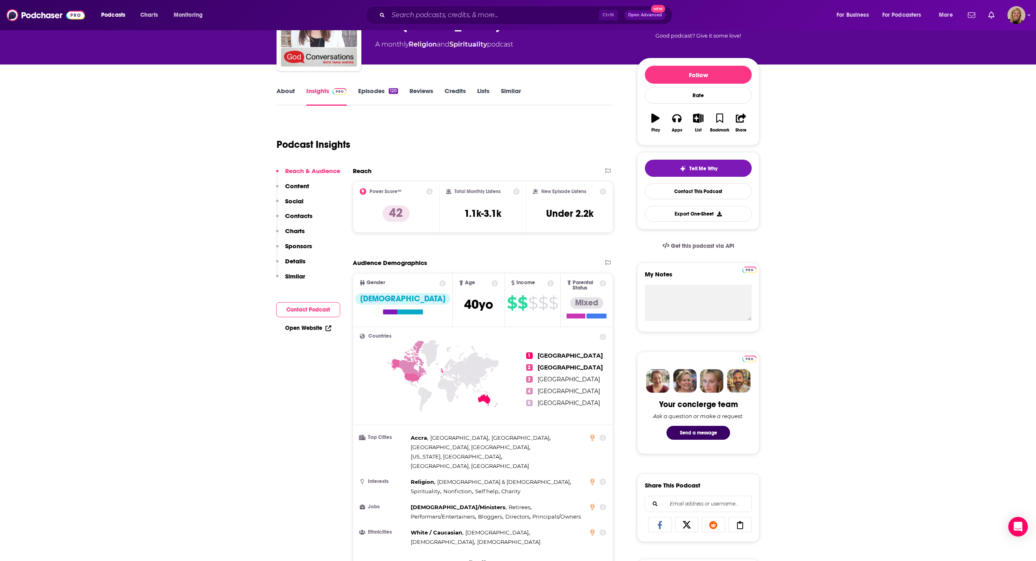
scroll to position [54, 0]
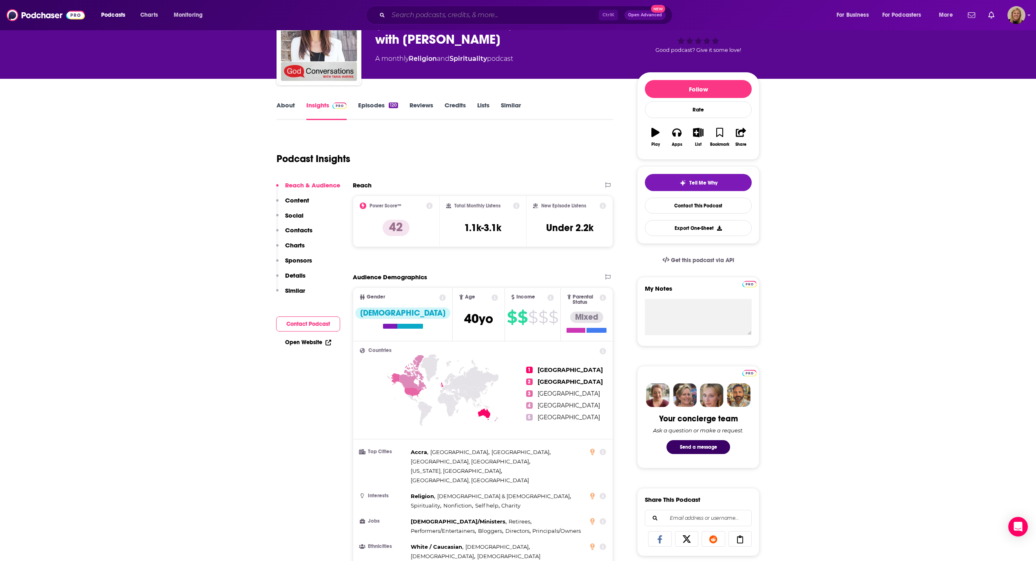
click at [442, 12] on input "Search podcasts, credits, & more..." at bounding box center [493, 15] width 211 height 13
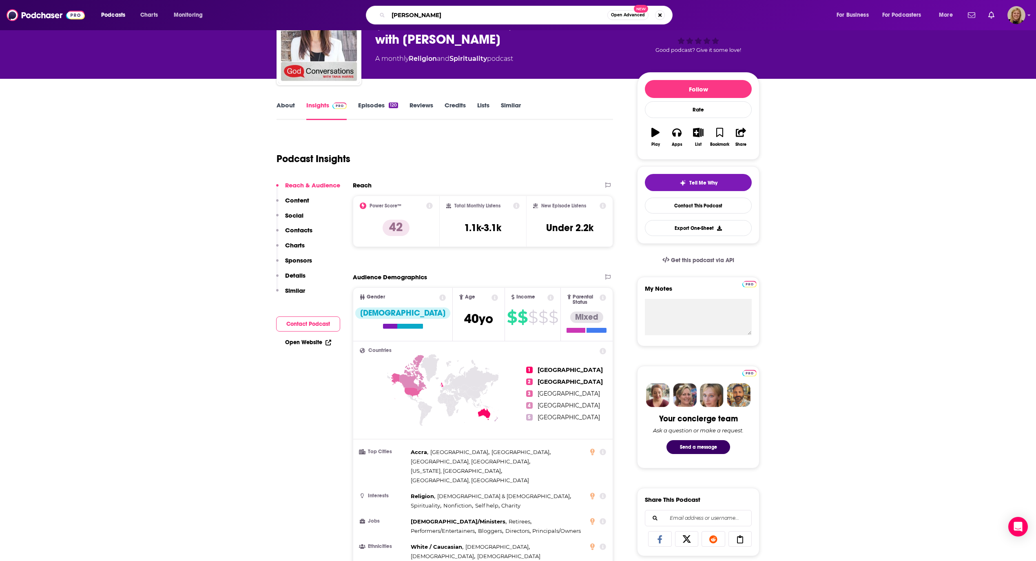
type input "[PERSON_NAME]"
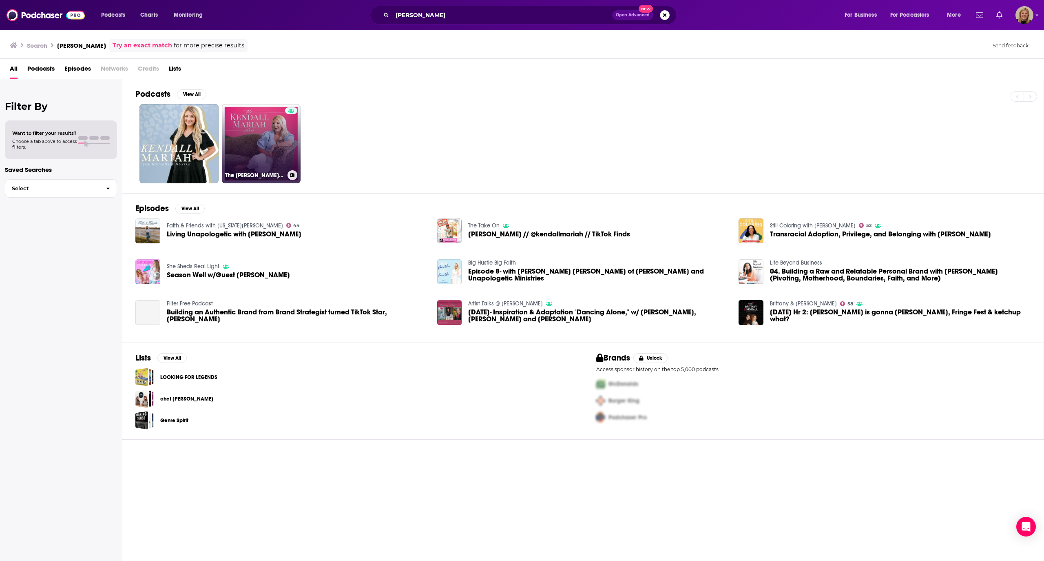
click at [251, 137] on link "The [PERSON_NAME] Show" at bounding box center [261, 143] width 79 height 79
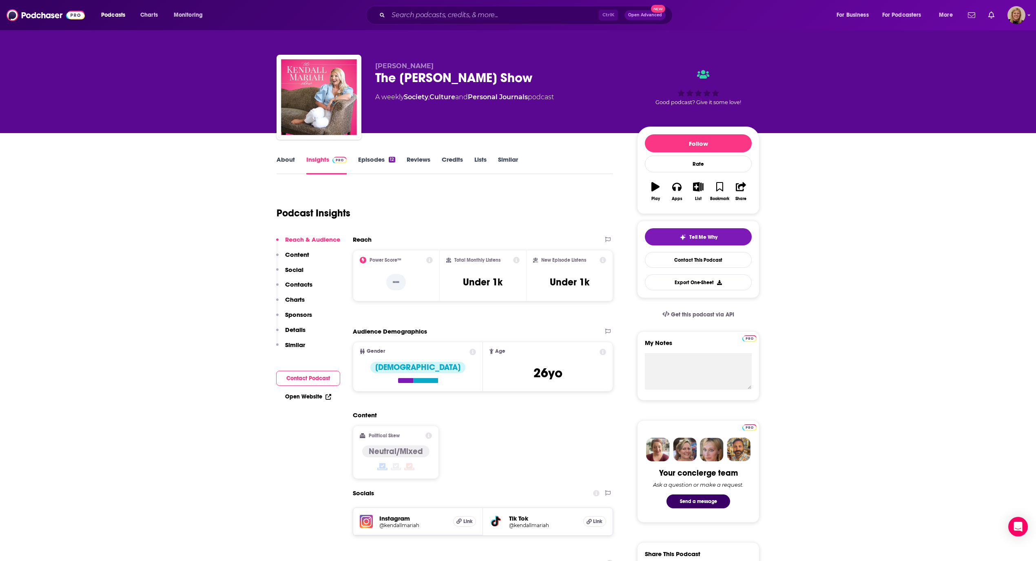
click at [366, 157] on link "Episodes 12" at bounding box center [376, 164] width 37 height 19
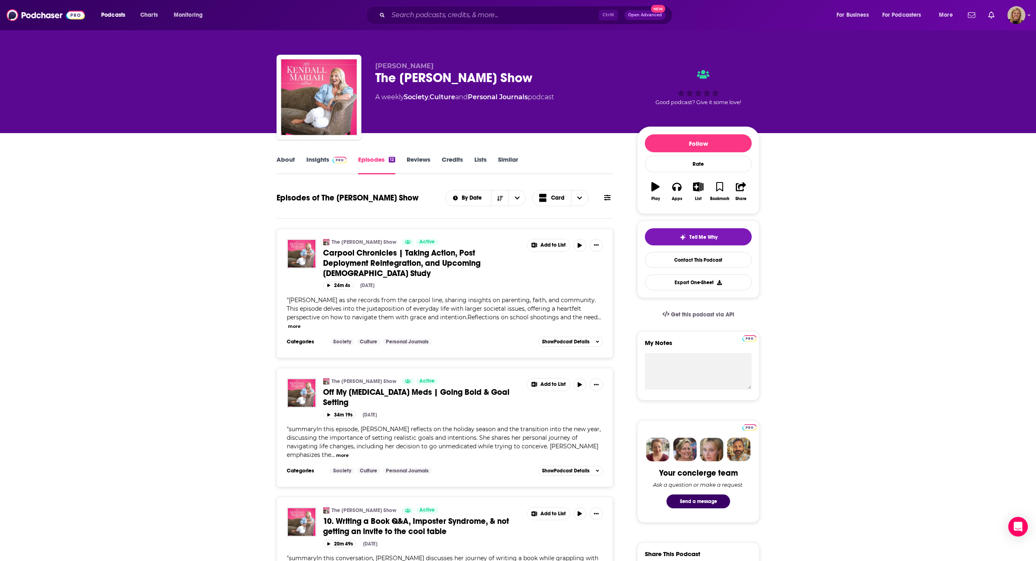
click at [507, 156] on link "Similar" at bounding box center [508, 164] width 20 height 19
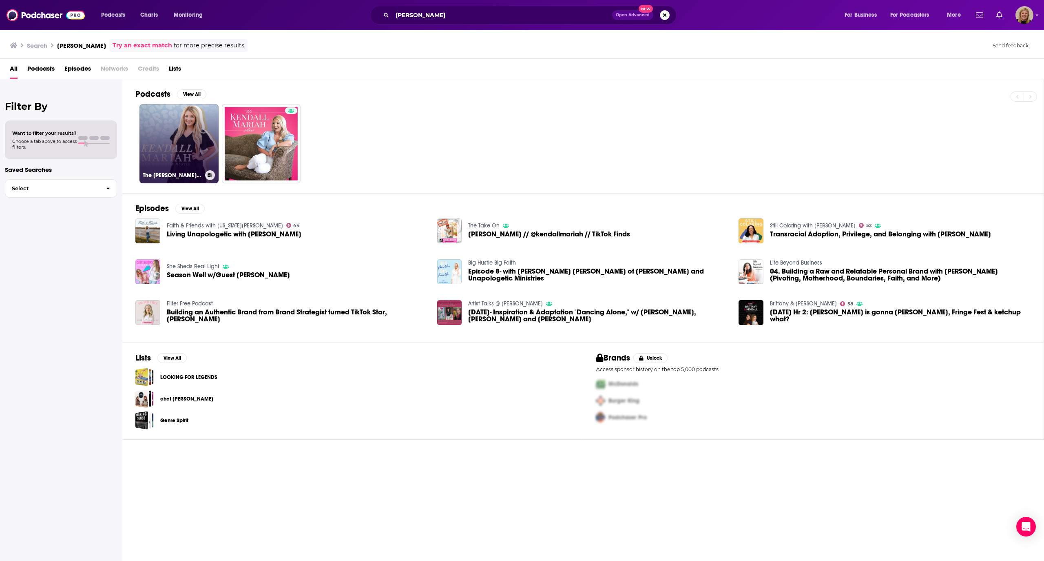
click at [182, 141] on link "The [PERSON_NAME] Podcast" at bounding box center [179, 143] width 79 height 79
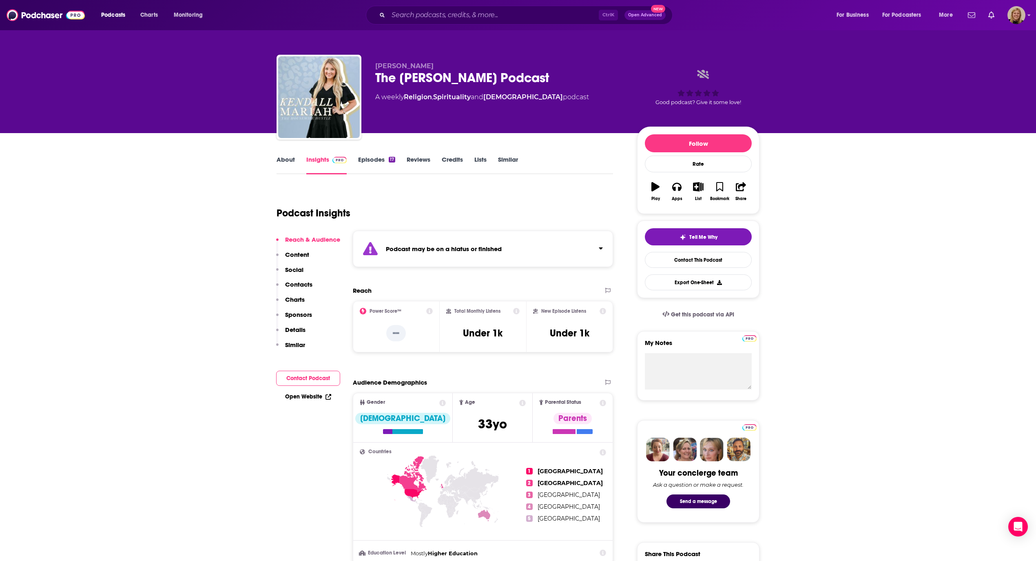
click at [509, 157] on link "Similar" at bounding box center [508, 164] width 20 height 19
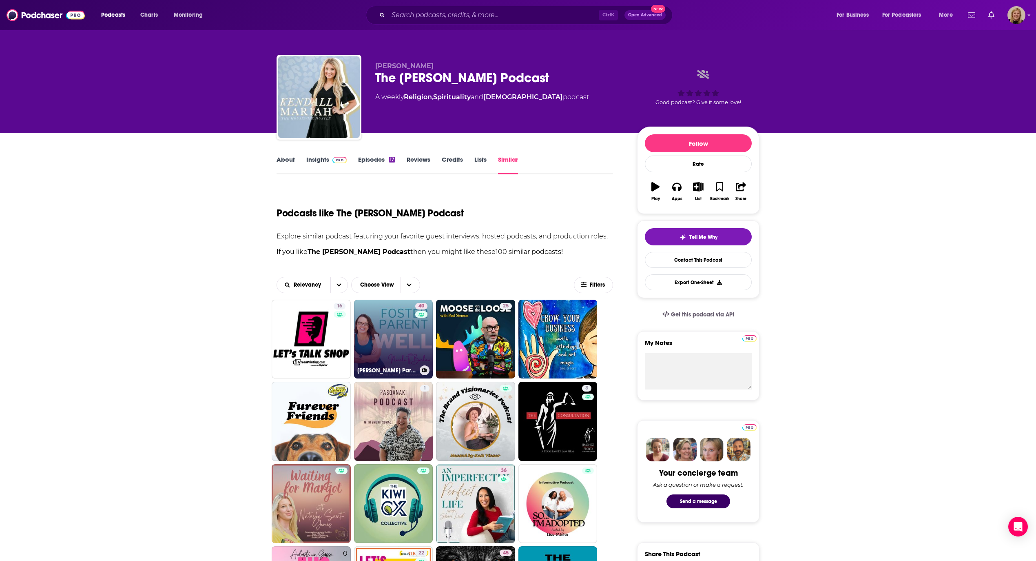
click at [395, 322] on link "40 [PERSON_NAME] Parent Well" at bounding box center [393, 338] width 79 height 79
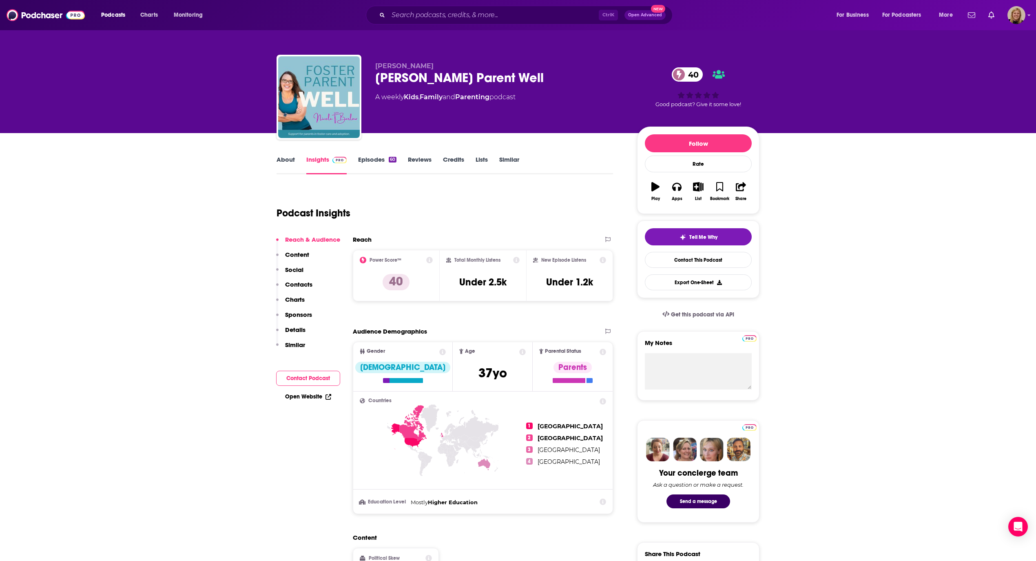
click at [313, 393] on link "Open Website" at bounding box center [308, 396] width 46 height 7
click at [310, 376] on button "Contact Podcast" at bounding box center [308, 377] width 64 height 15
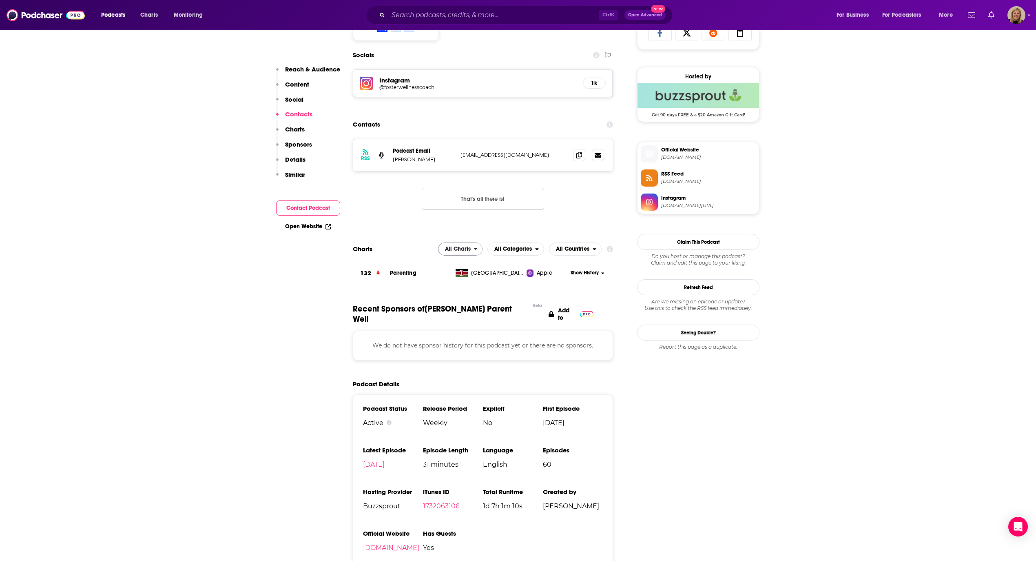
scroll to position [563, 0]
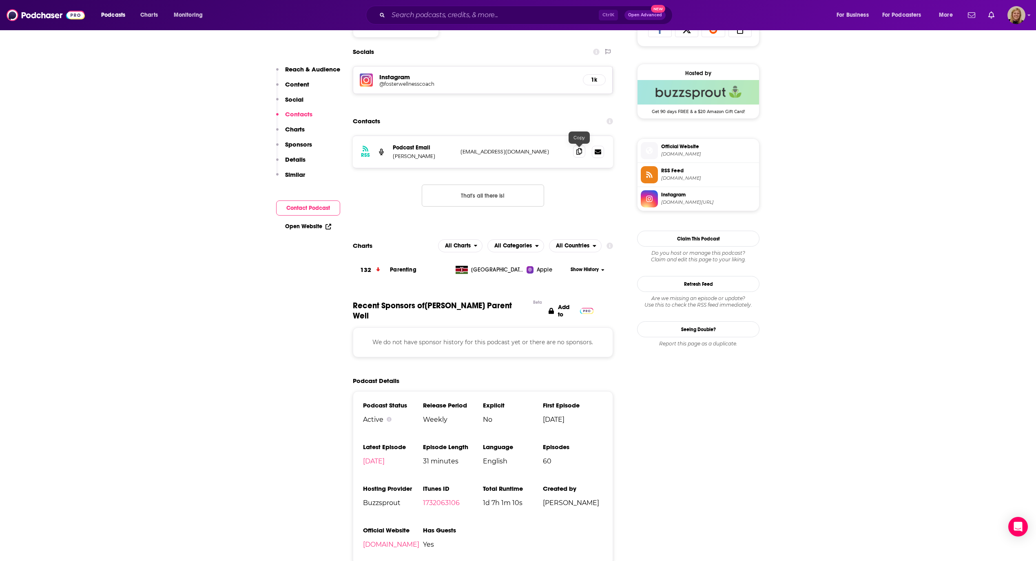
click at [577, 151] on icon at bounding box center [580, 151] width 6 height 7
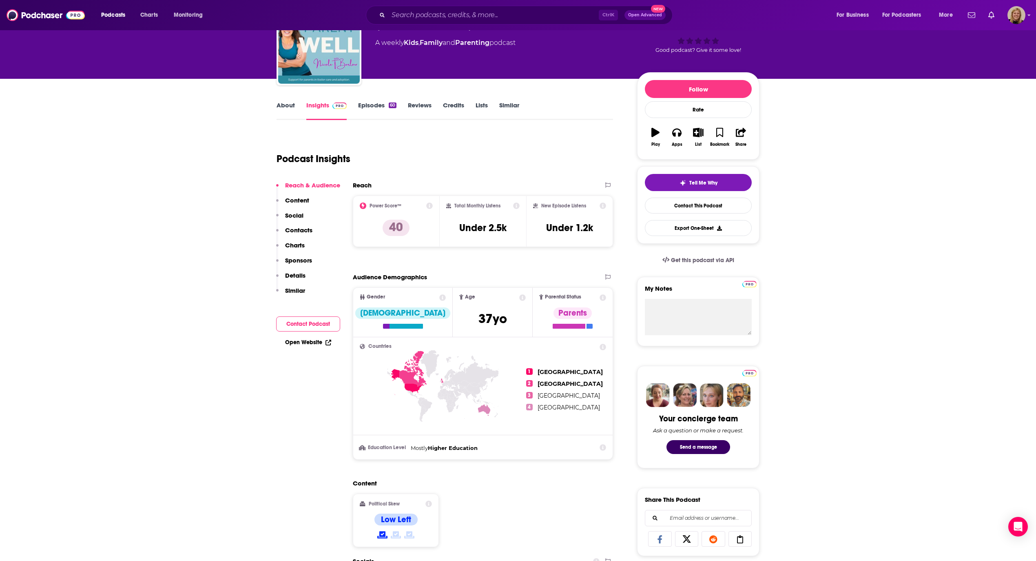
scroll to position [0, 0]
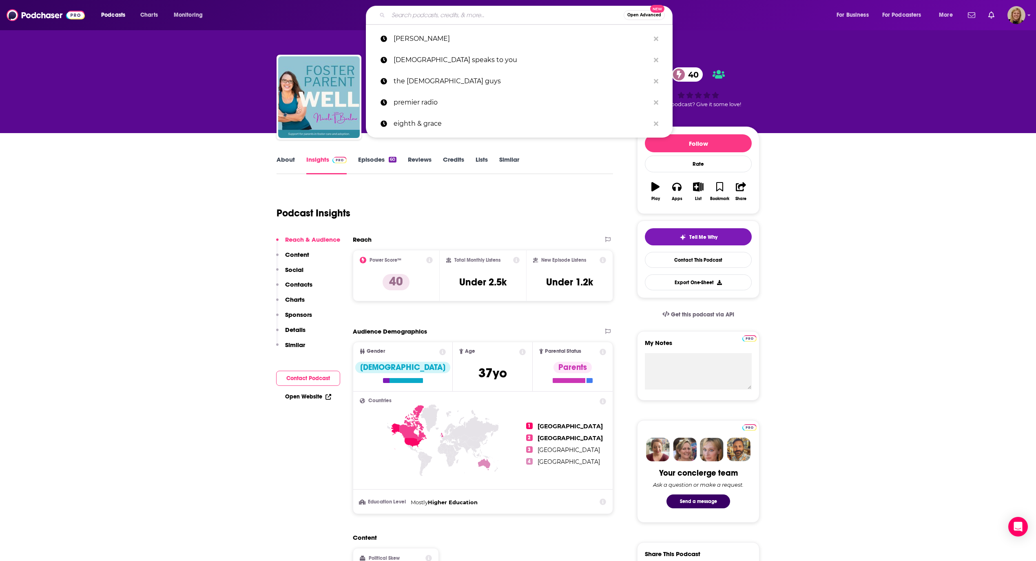
click at [505, 19] on input "Search podcasts, credits, & more..." at bounding box center [505, 15] width 235 height 13
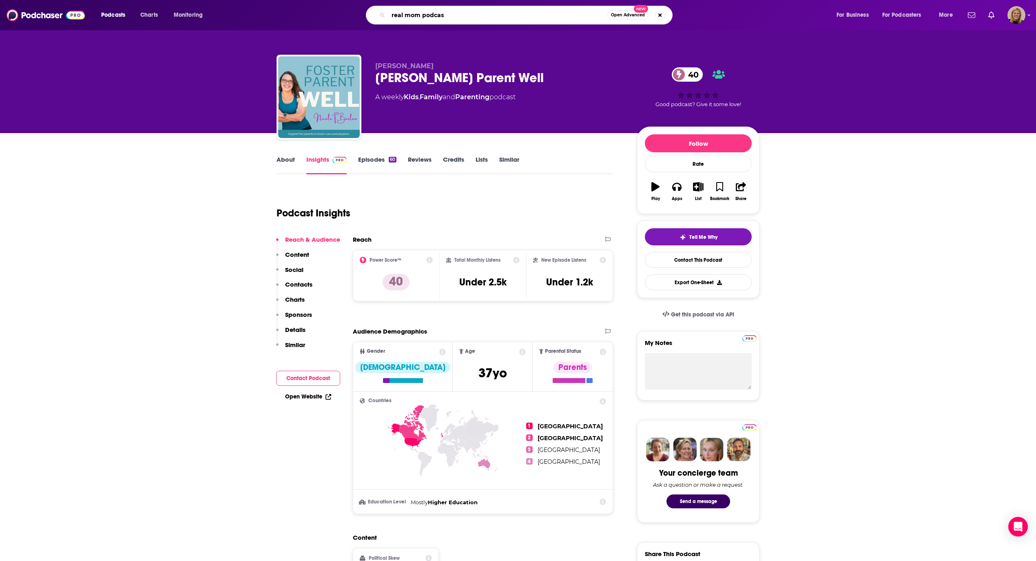
type input "real mom podcast"
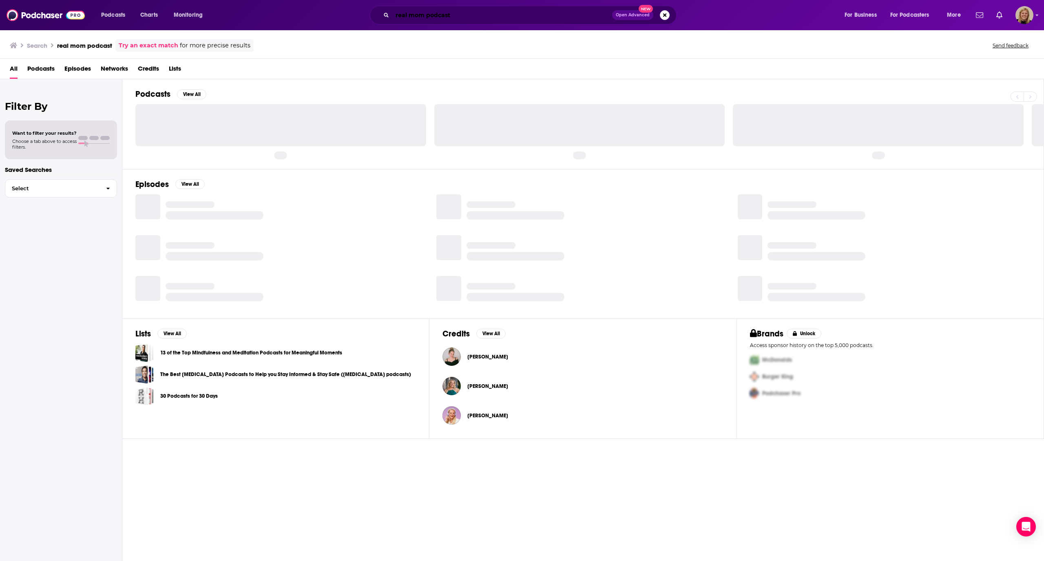
click at [472, 18] on input "real mom podcast" at bounding box center [503, 15] width 220 height 13
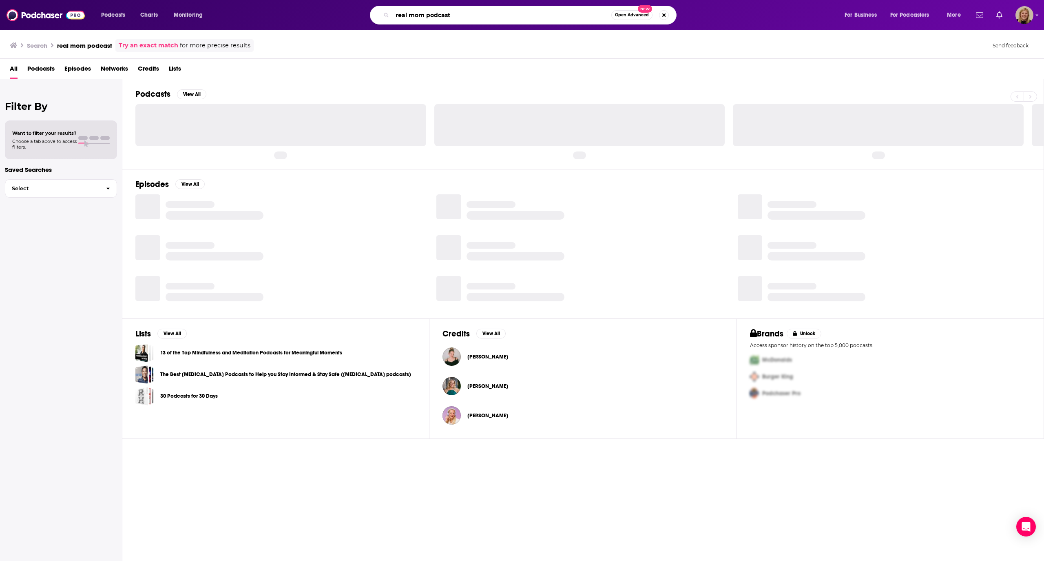
click at [433, 15] on input "real mom podcast" at bounding box center [502, 15] width 219 height 13
type input "real mom [PERSON_NAME]"
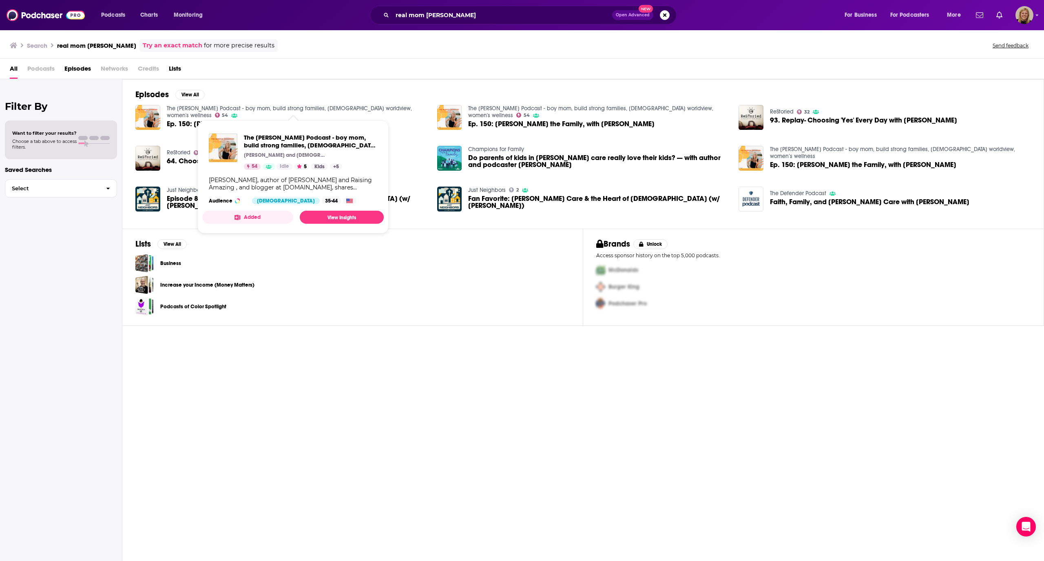
click at [186, 110] on link "The [PERSON_NAME] Podcast - boy mom, build strong families, [DEMOGRAPHIC_DATA] …" at bounding box center [289, 112] width 245 height 14
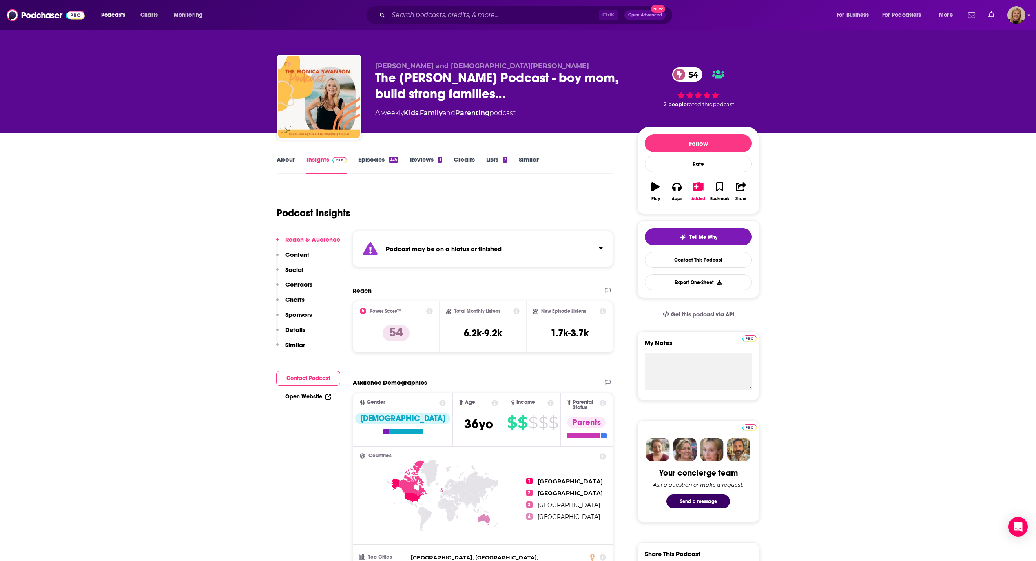
click at [286, 158] on link "About" at bounding box center [286, 164] width 18 height 19
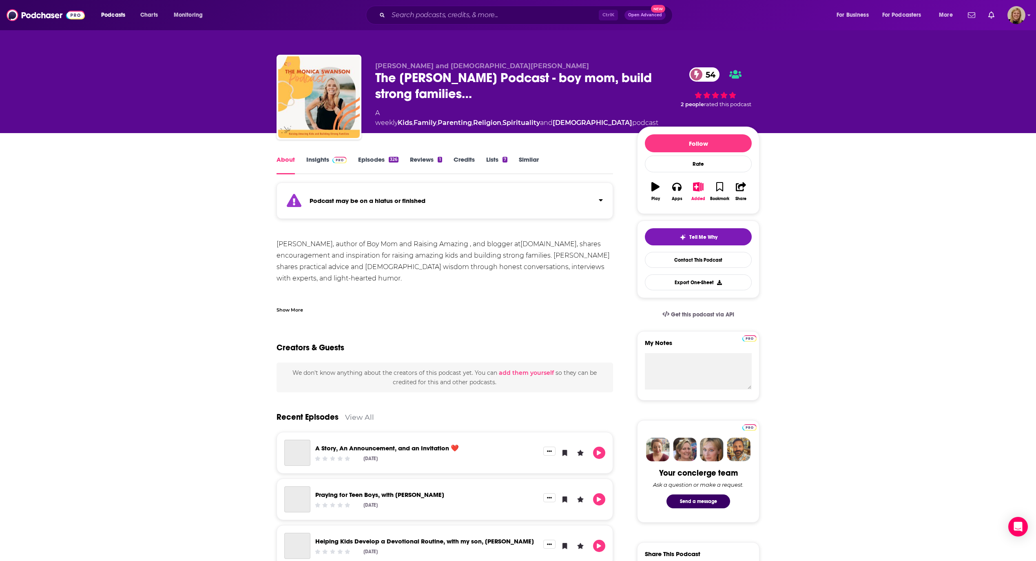
click at [358, 199] on strong "Podcast may be on a hiatus or finished" at bounding box center [368, 201] width 116 height 8
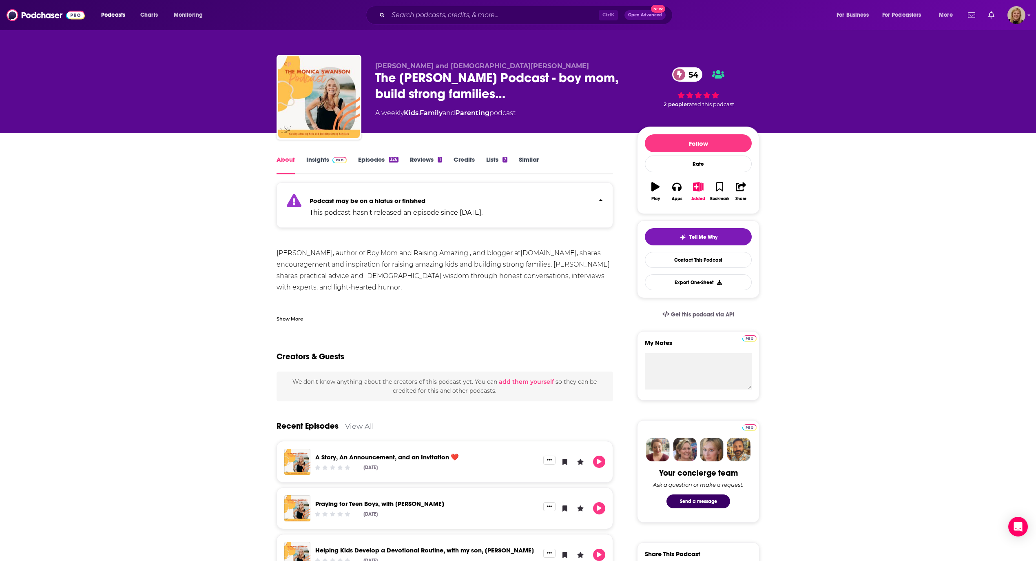
click at [316, 160] on link "Insights" at bounding box center [326, 164] width 40 height 19
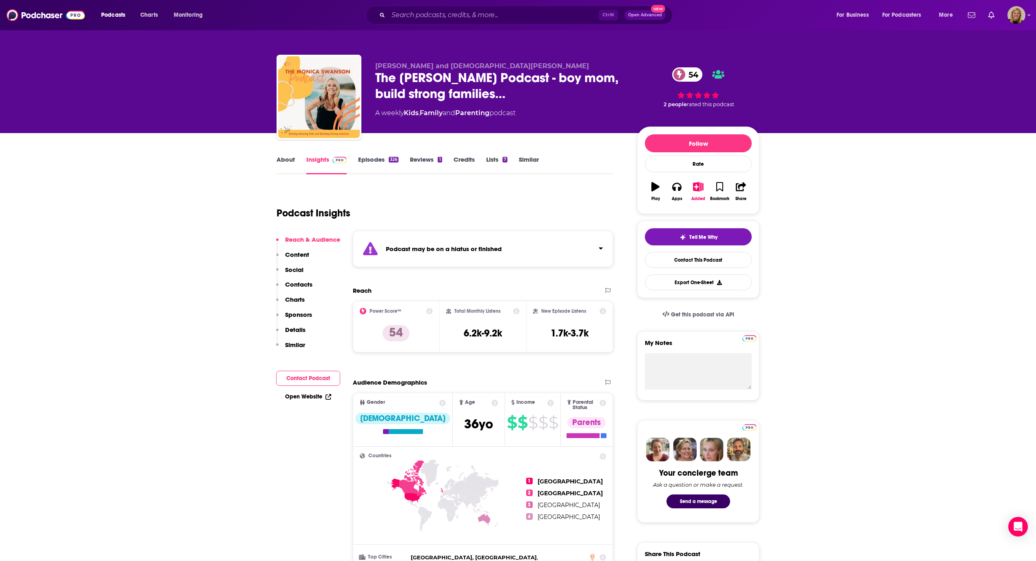
click at [302, 377] on button "Contact Podcast" at bounding box center [308, 377] width 64 height 15
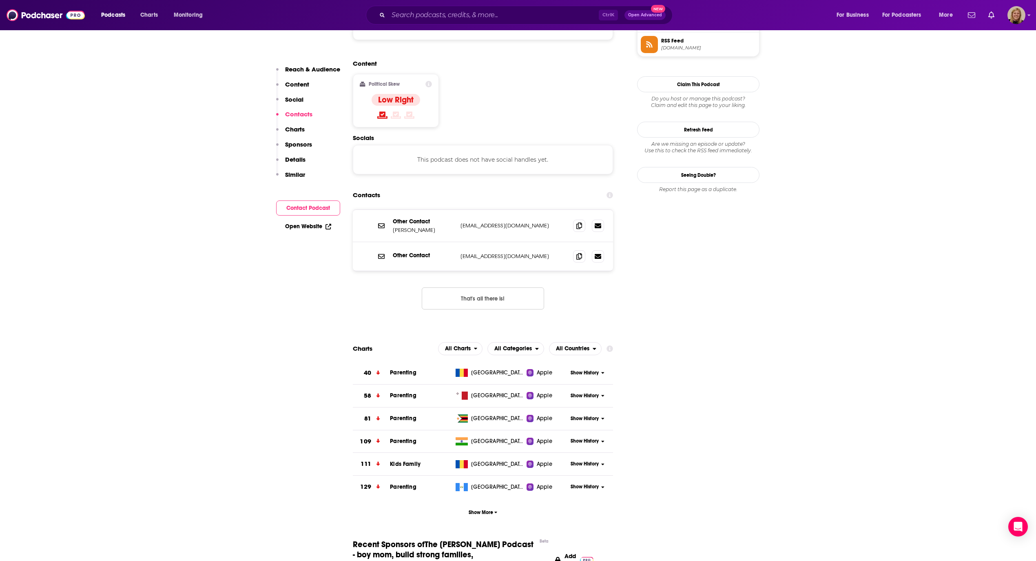
scroll to position [698, 0]
